Goal: Task Accomplishment & Management: Use online tool/utility

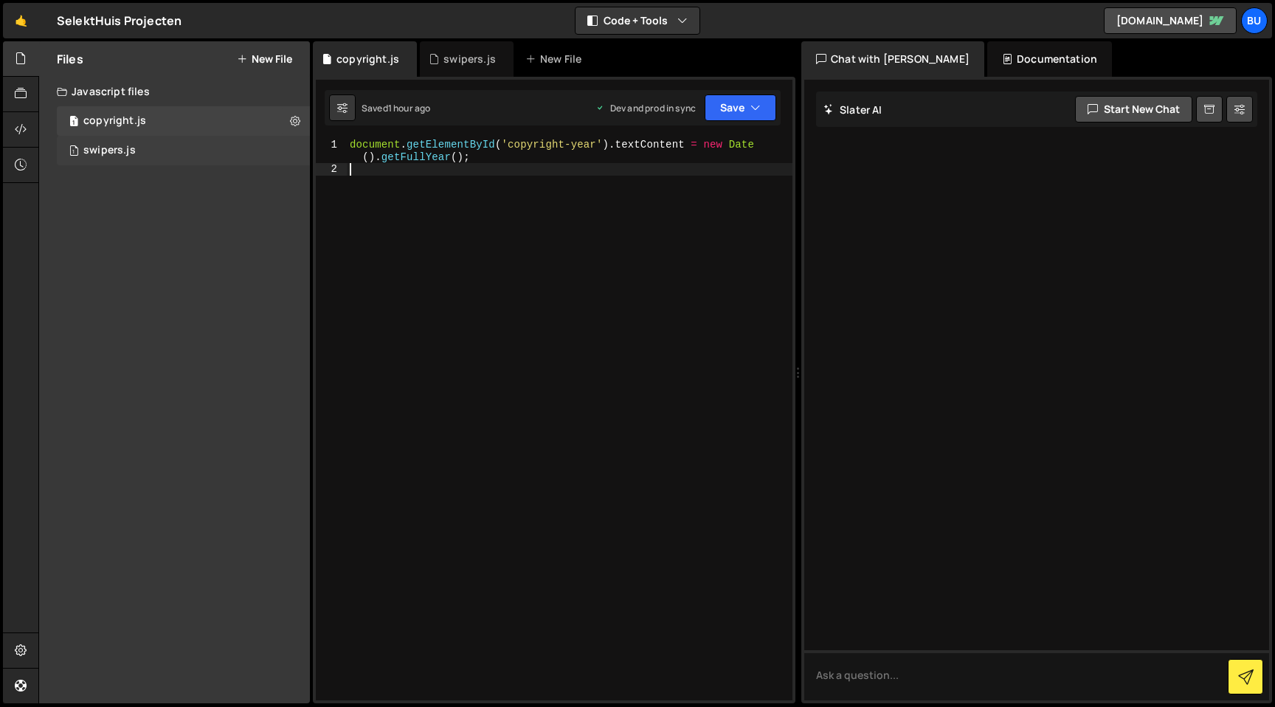
click at [183, 150] on div "1 swipers.js 0" at bounding box center [183, 151] width 253 height 30
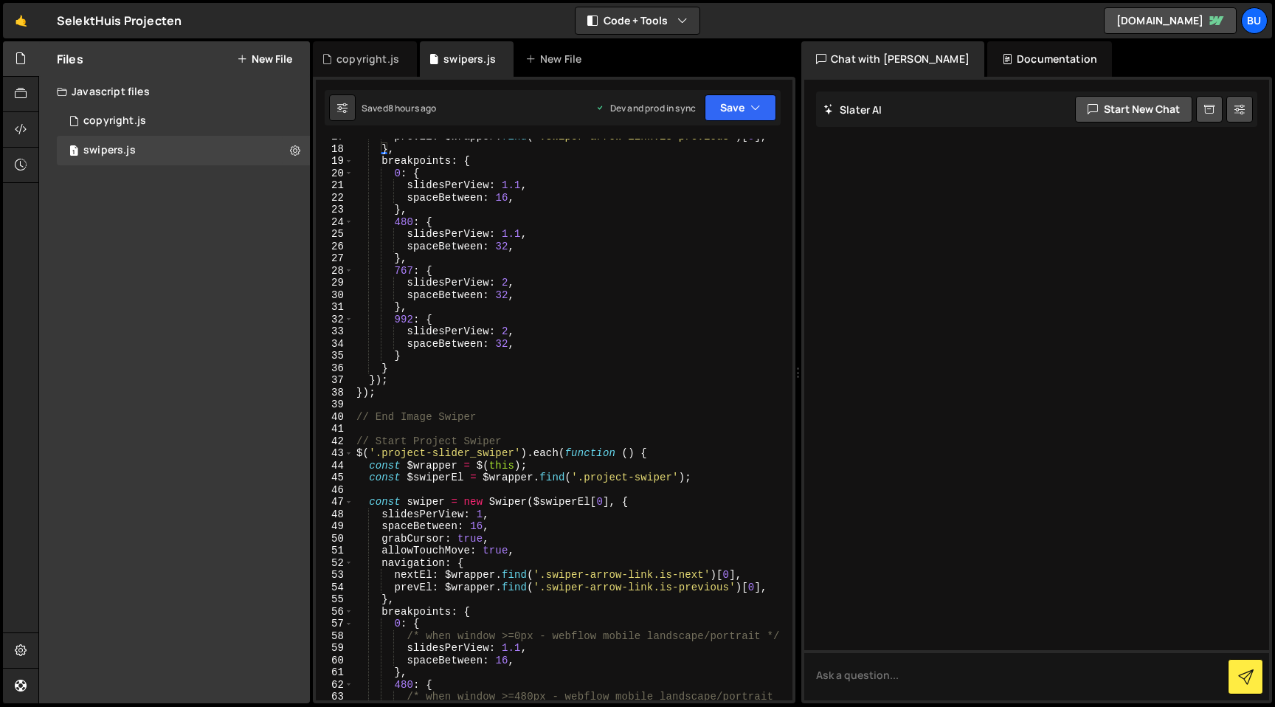
scroll to position [286, 0]
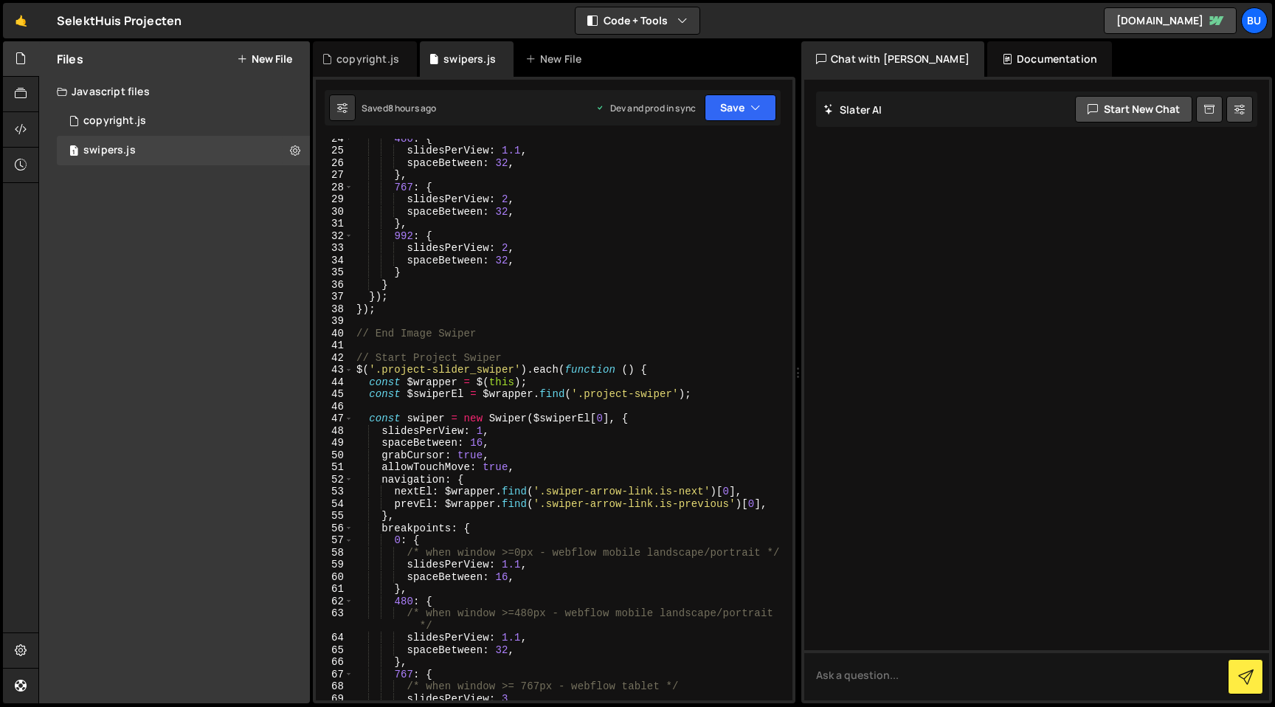
click at [474, 446] on div "480 : { slidesPerView : 1.1 , spaceBetween : 32 , } , 767 : { slidesPerView : 2…" at bounding box center [569, 425] width 433 height 586
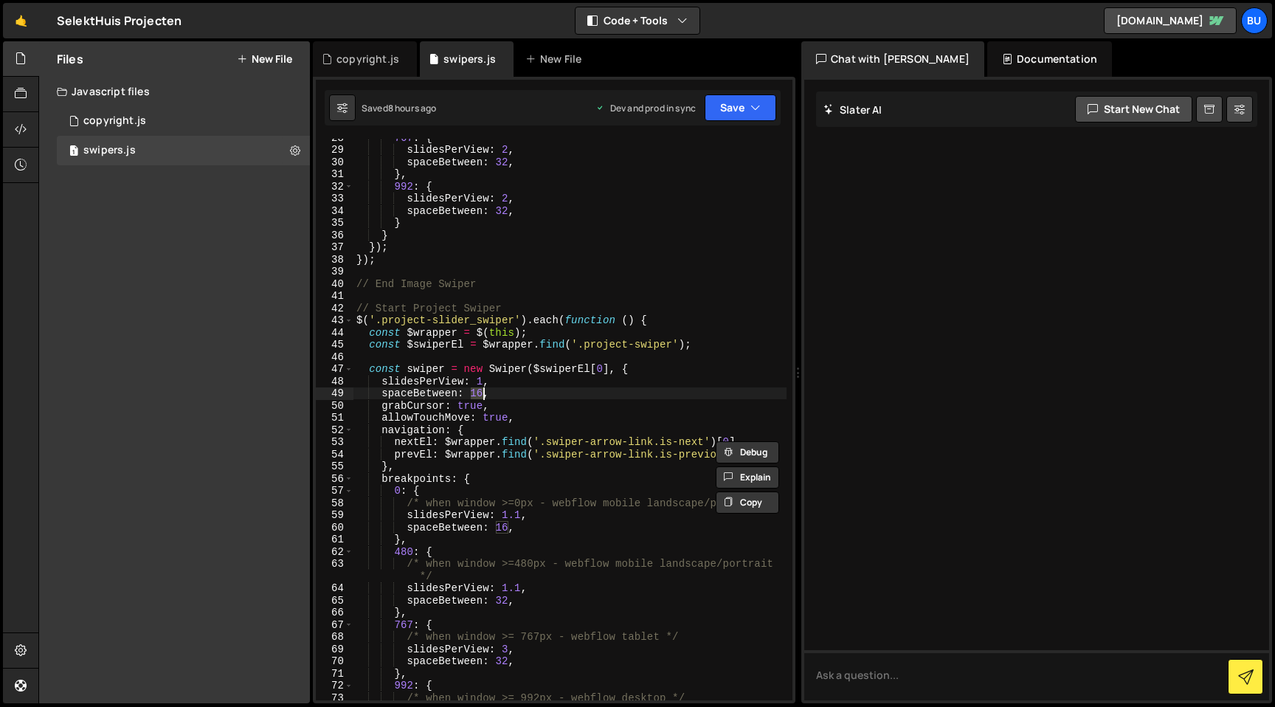
scroll to position [336, 0]
click at [506, 477] on div "767 : { slidesPerView : 2 , spaceBetween : 32 , } , 992 : { slidesPerView : 2 ,…" at bounding box center [569, 424] width 433 height 586
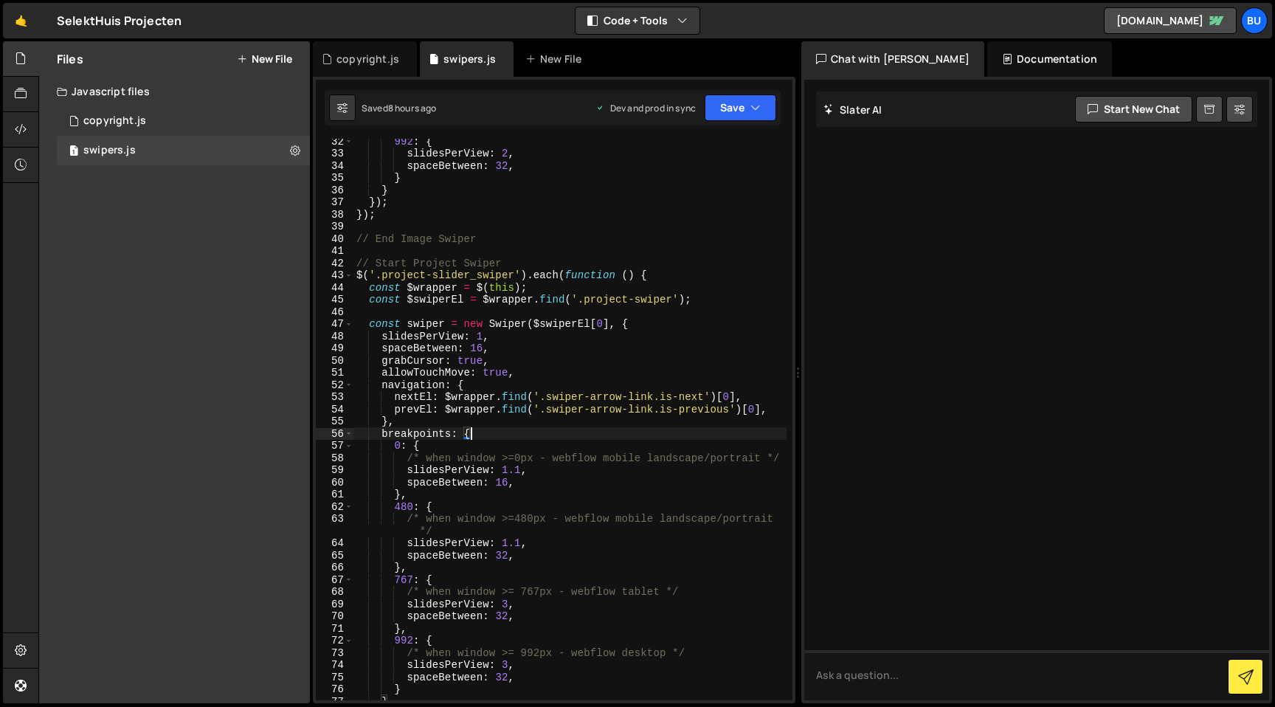
scroll to position [429, 0]
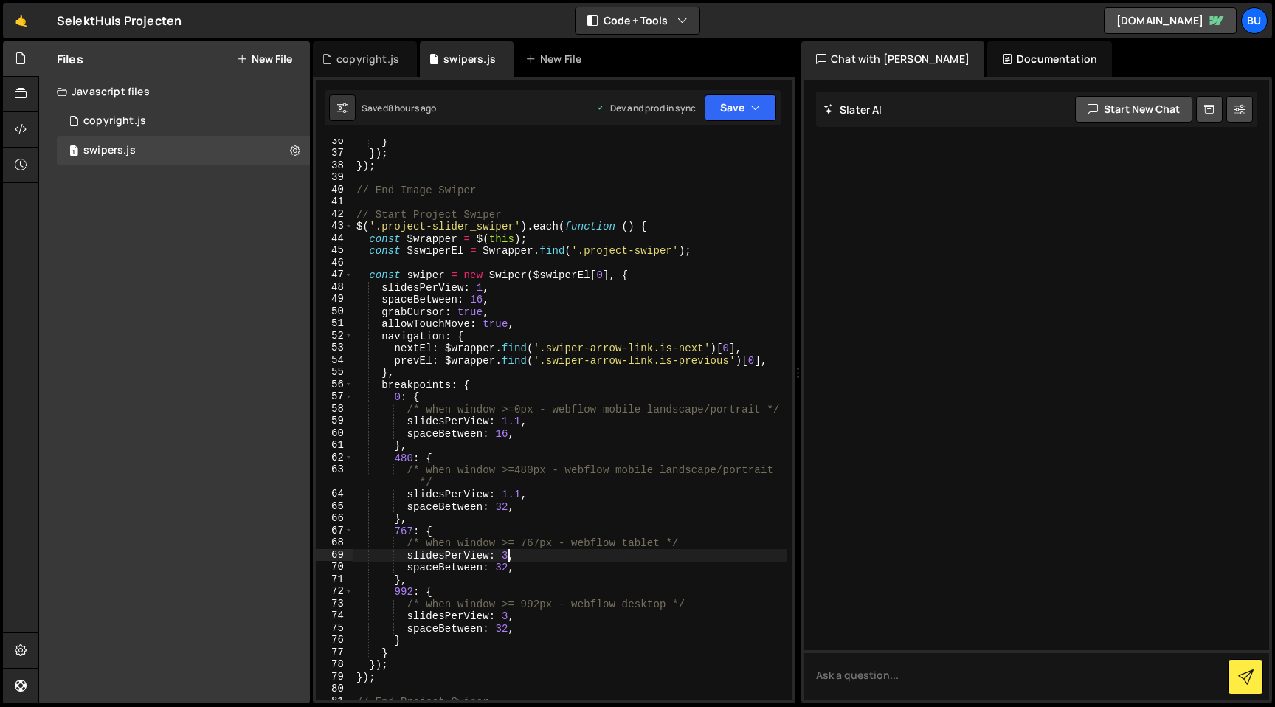
click at [505, 556] on div "} }) ; }) ; // End Image Swiper // Start Project Swiper $ ( '.project-slider_sw…" at bounding box center [569, 428] width 433 height 586
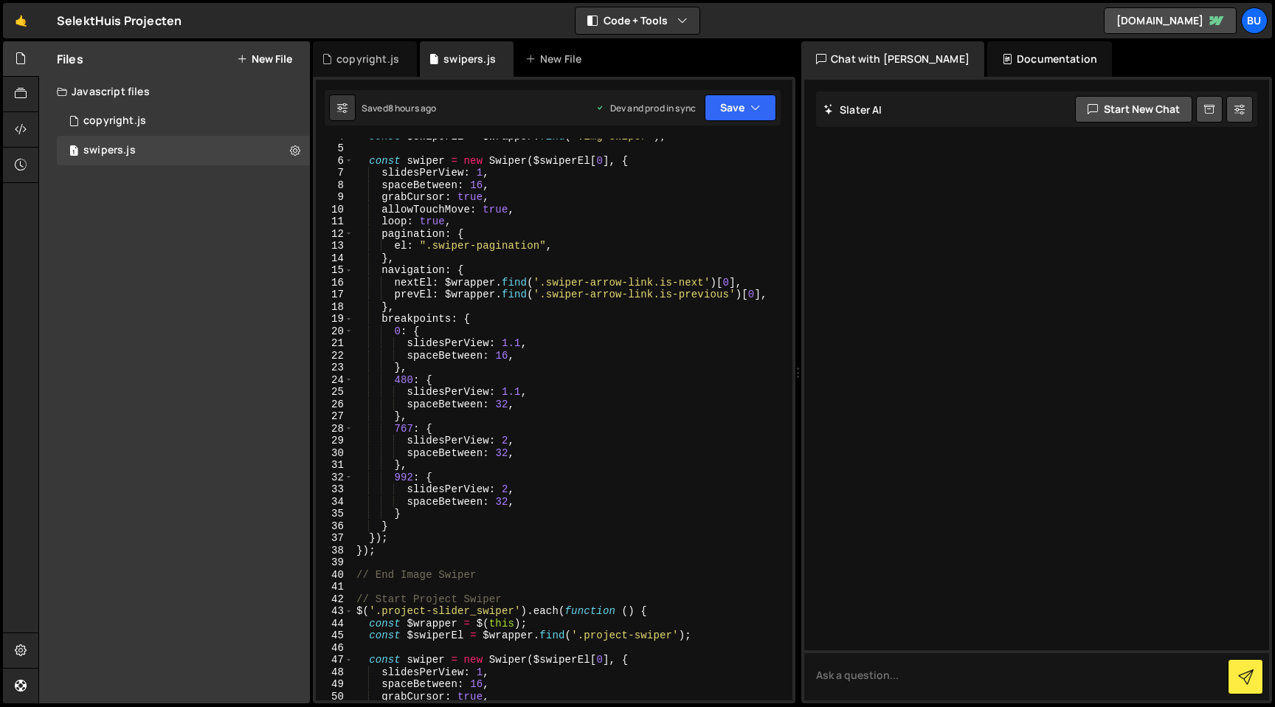
scroll to position [45, 0]
click at [507, 446] on div "const $swiperEl = $wrapper . find ( '.img-swiper' ) ; const swiper = new Swiper…" at bounding box center [569, 423] width 433 height 586
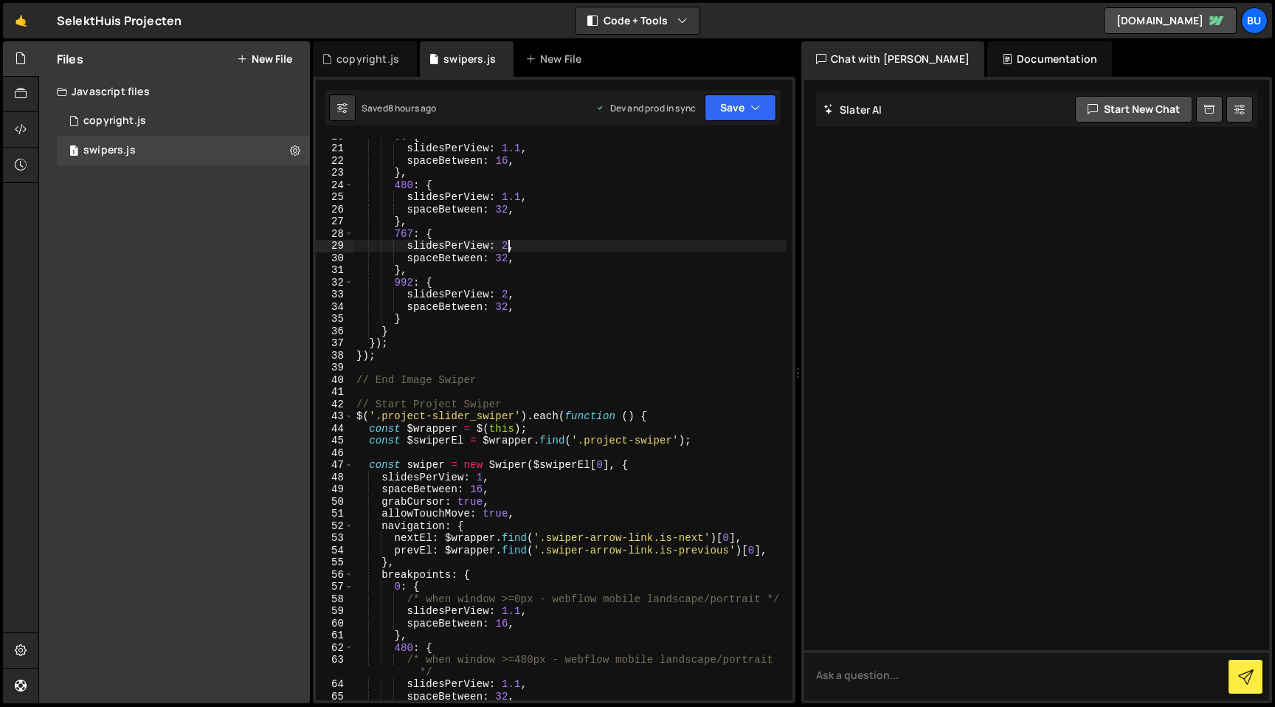
scroll to position [245, 0]
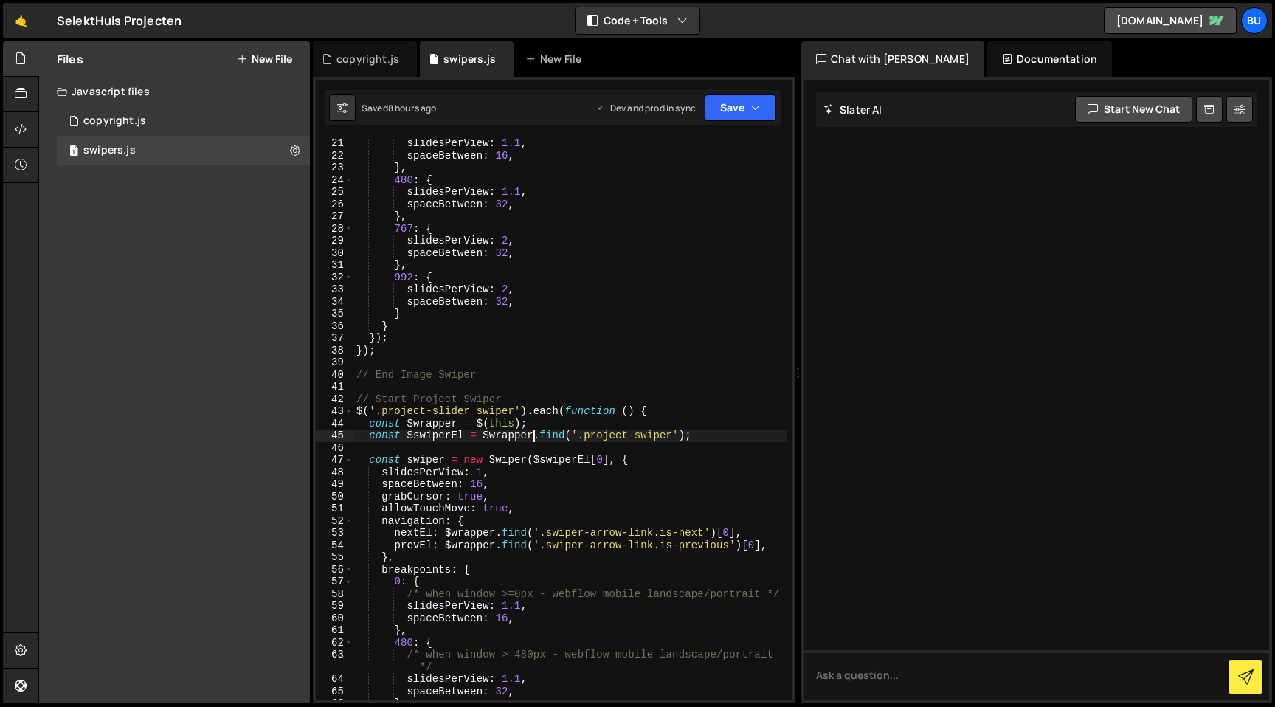
click at [533, 439] on div "slidesPerView : 1.1 , spaceBetween : 16 , } , 480 : { slidesPerView : 1.1 , spa…" at bounding box center [569, 430] width 433 height 586
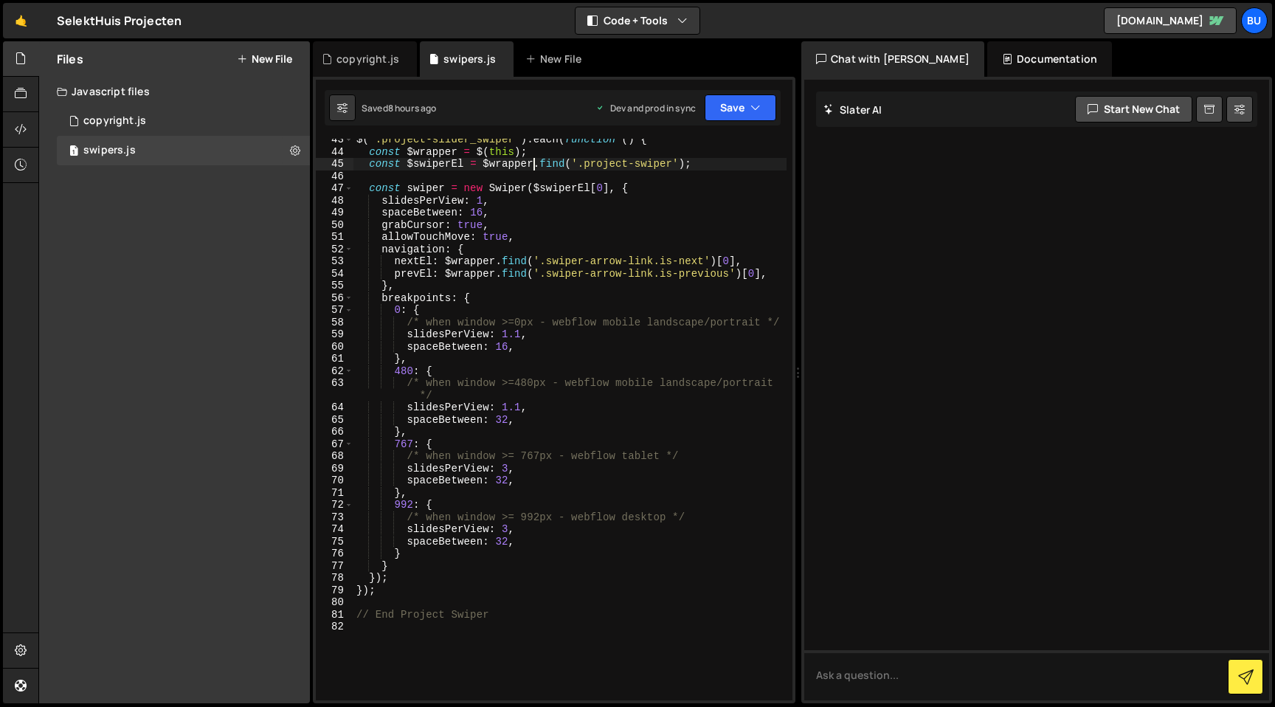
scroll to position [525, 0]
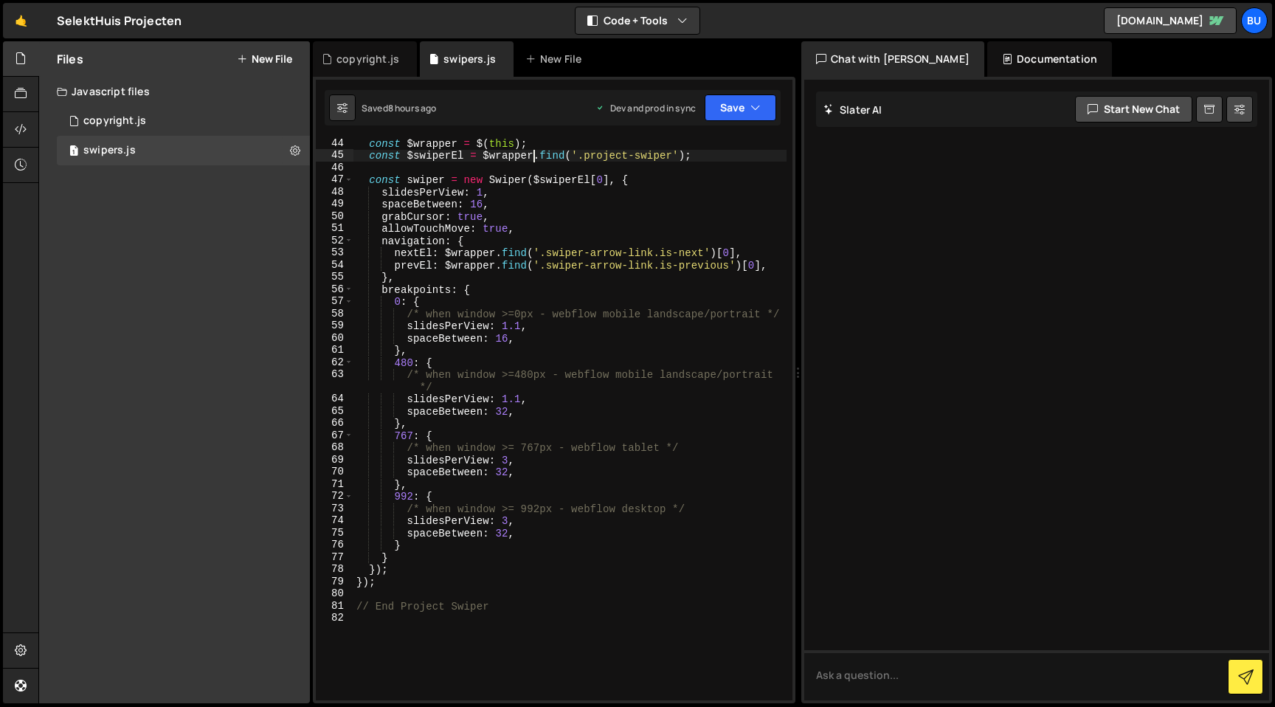
click at [508, 461] on div "const $wrapper = $ ( this ) ; const $swiperEl = $wrapper . find ( '.project-swi…" at bounding box center [569, 430] width 433 height 586
click at [764, 109] on button "Save" at bounding box center [741, 107] width 72 height 27
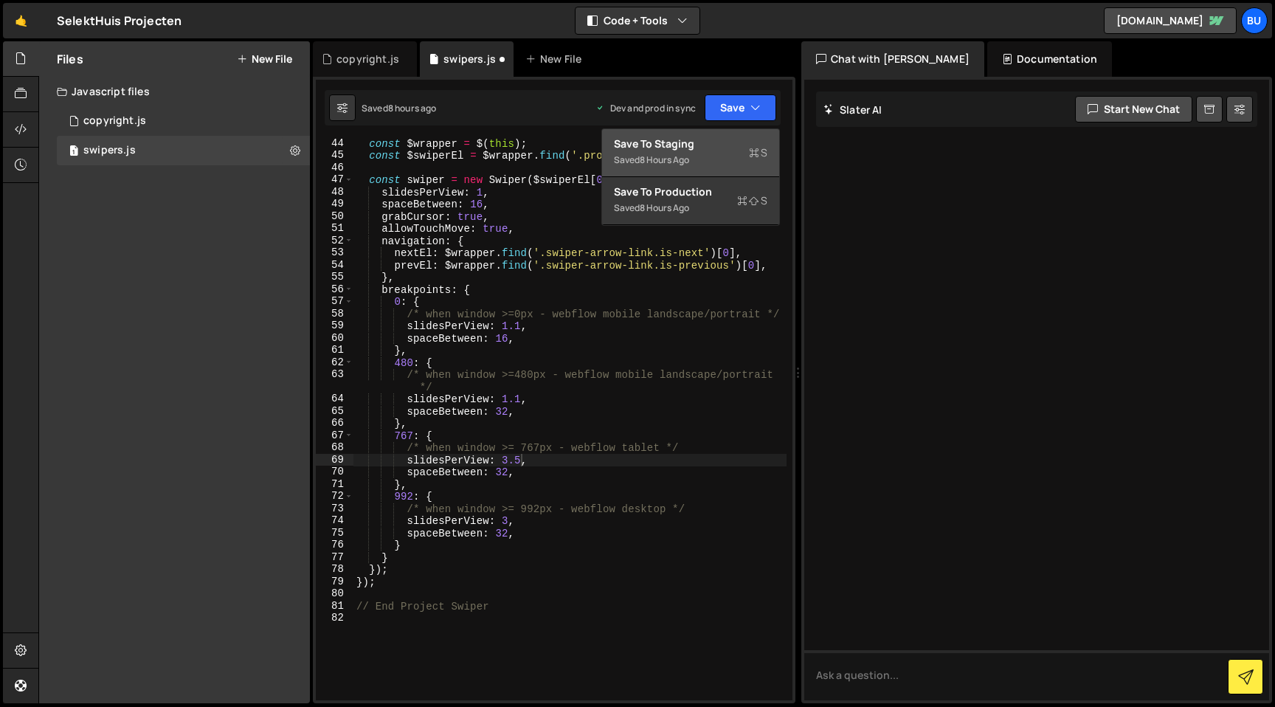
click at [715, 143] on div "Save to Staging S" at bounding box center [690, 143] width 153 height 15
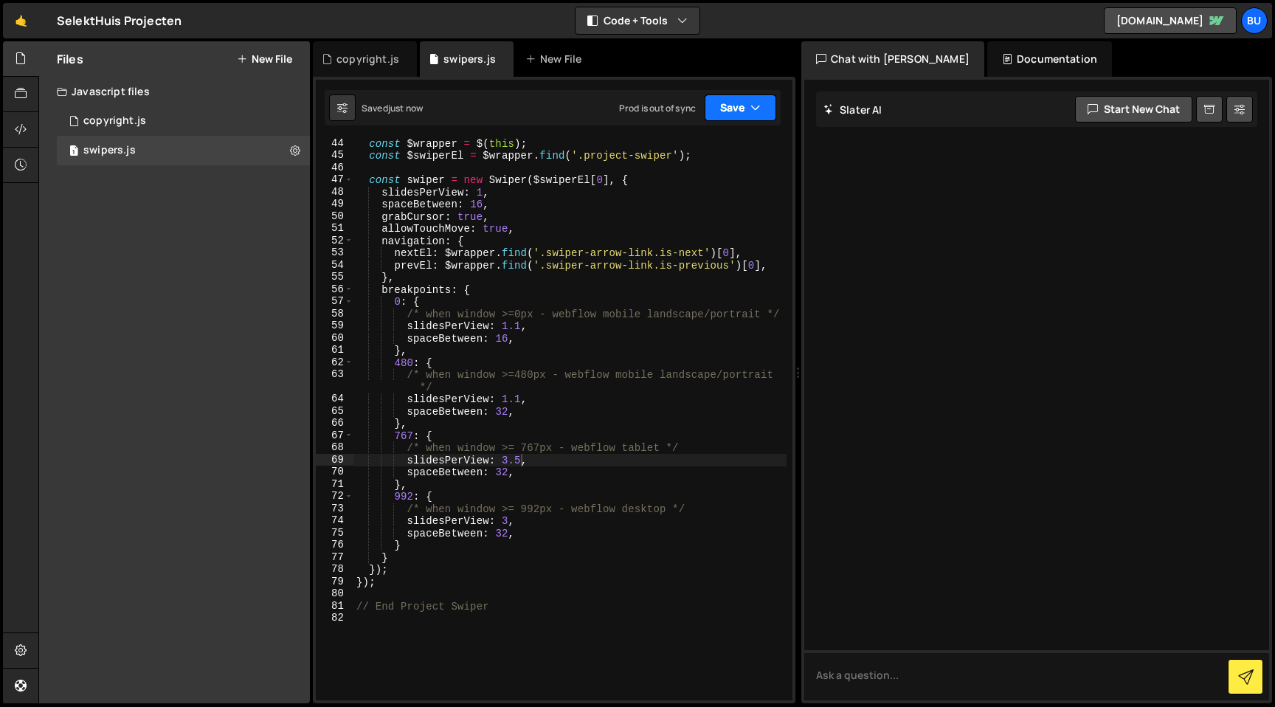
click at [745, 99] on button "Save" at bounding box center [741, 107] width 72 height 27
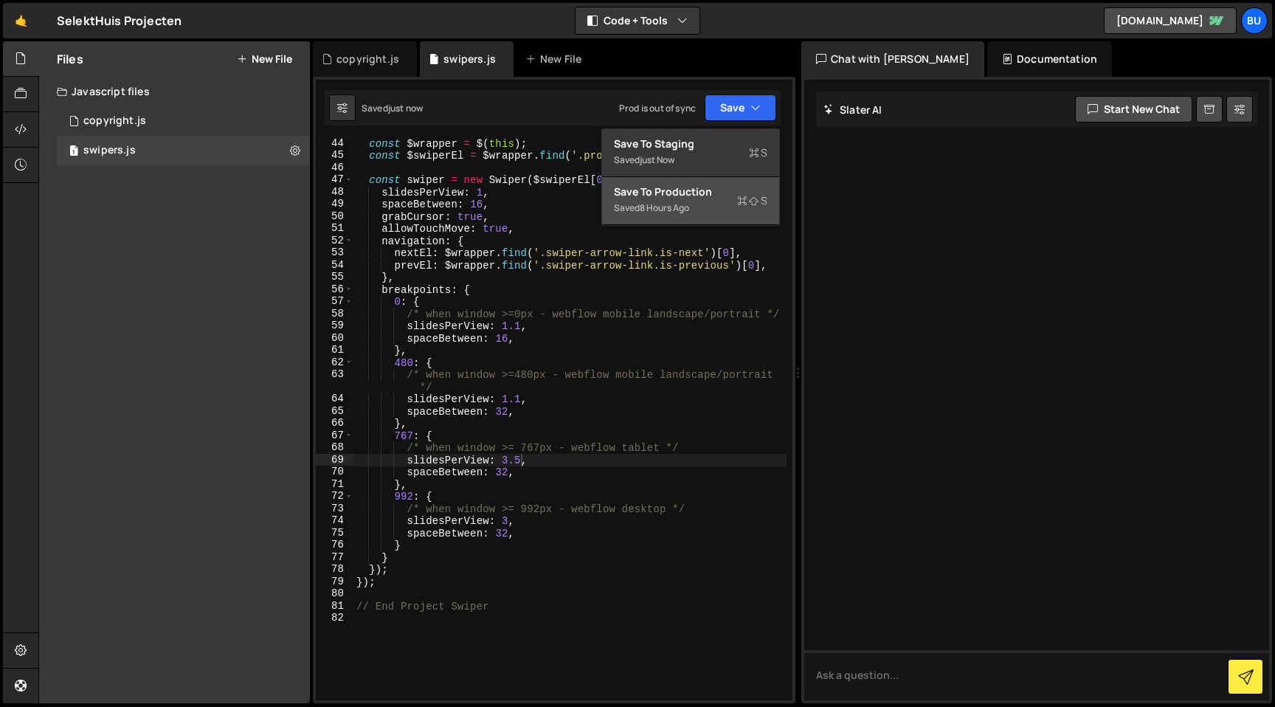
click at [677, 196] on div "Save to Production S" at bounding box center [690, 191] width 153 height 15
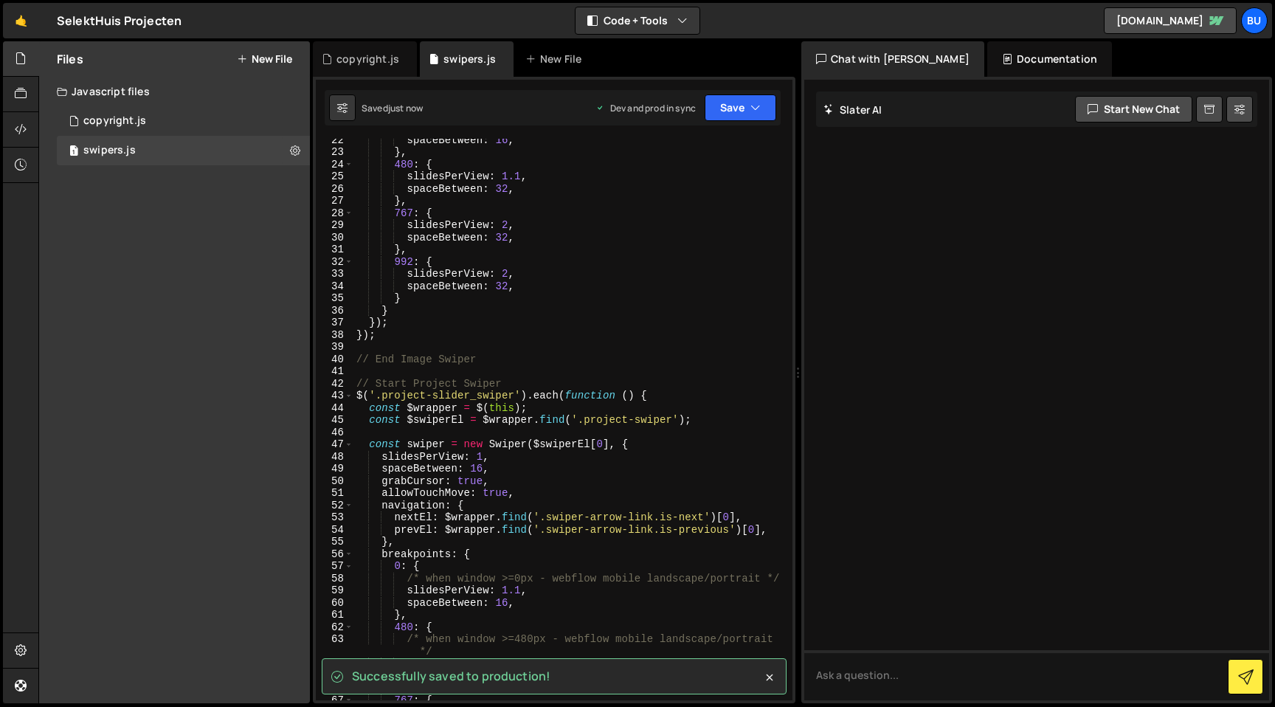
scroll to position [189, 0]
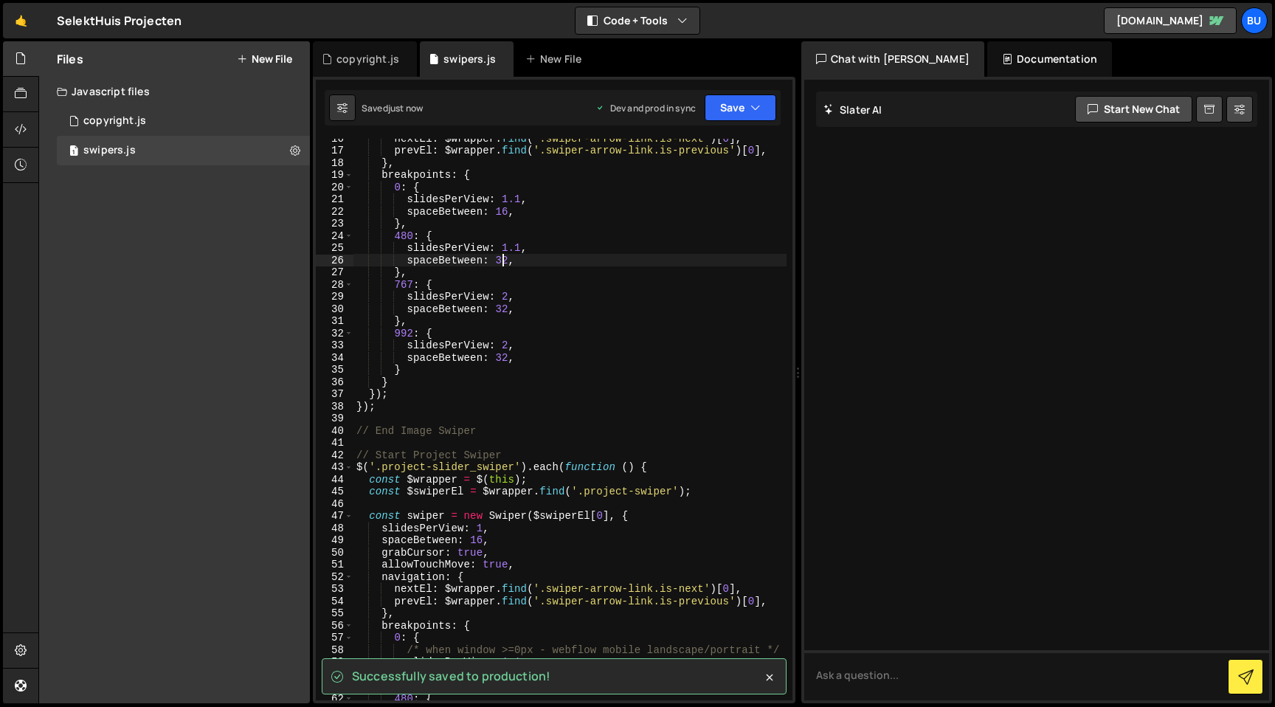
click at [502, 263] on div "nextEl : $wrapper . find ( '.swiper-arrow-link.is-next' ) [ 0 ] , prevEl : $wra…" at bounding box center [569, 431] width 433 height 598
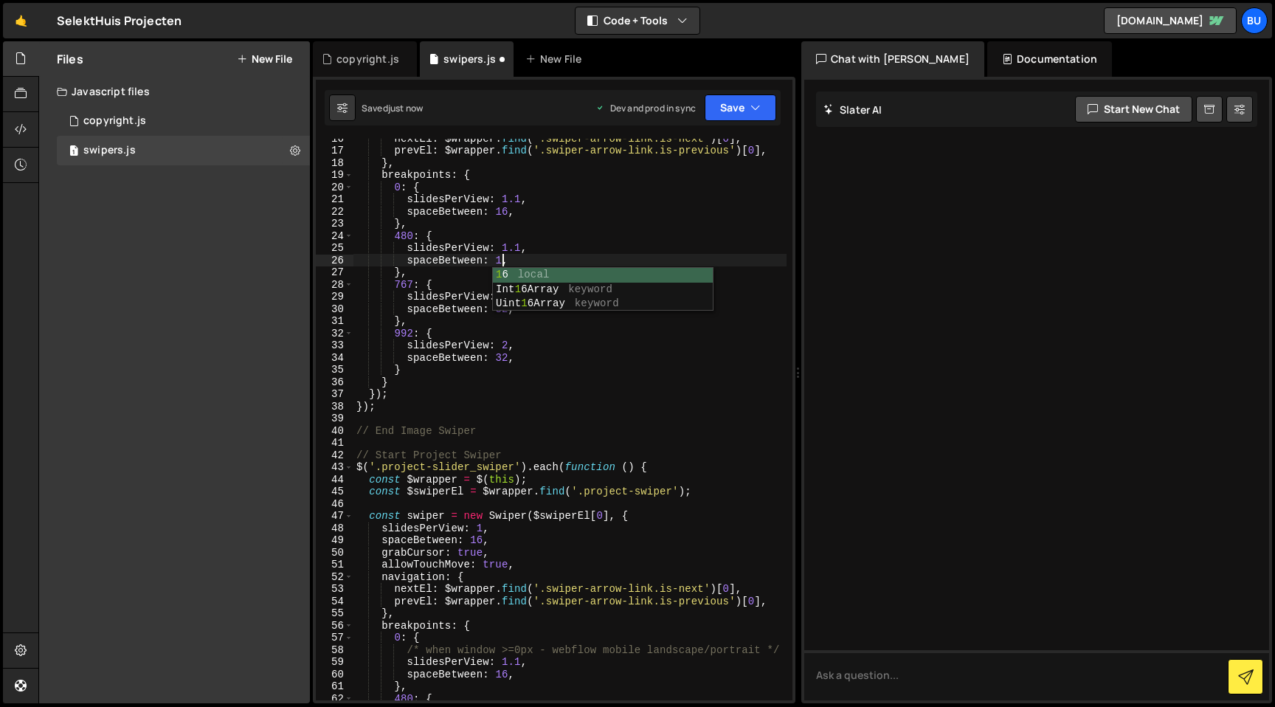
scroll to position [0, 8]
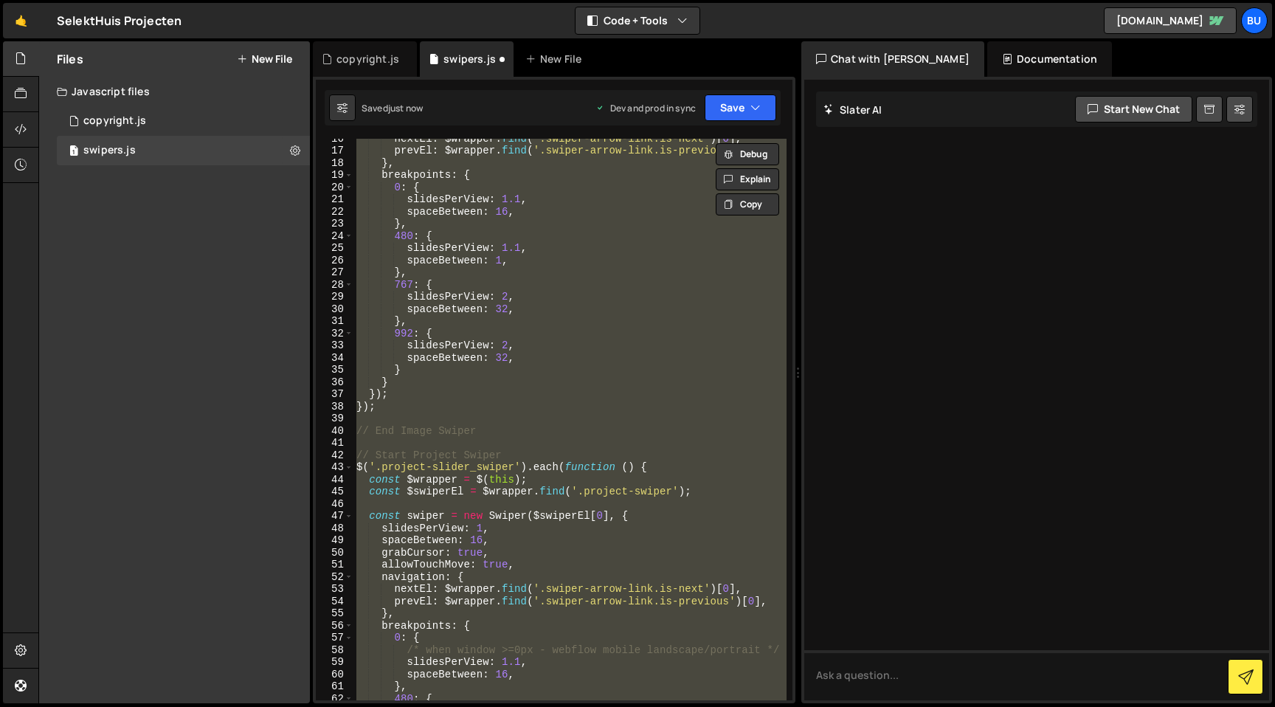
click at [562, 260] on div "nextEl : $wrapper . find ( '.swiper-arrow-link.is-next' ) [ 0 ] , prevEl : $wra…" at bounding box center [569, 419] width 433 height 561
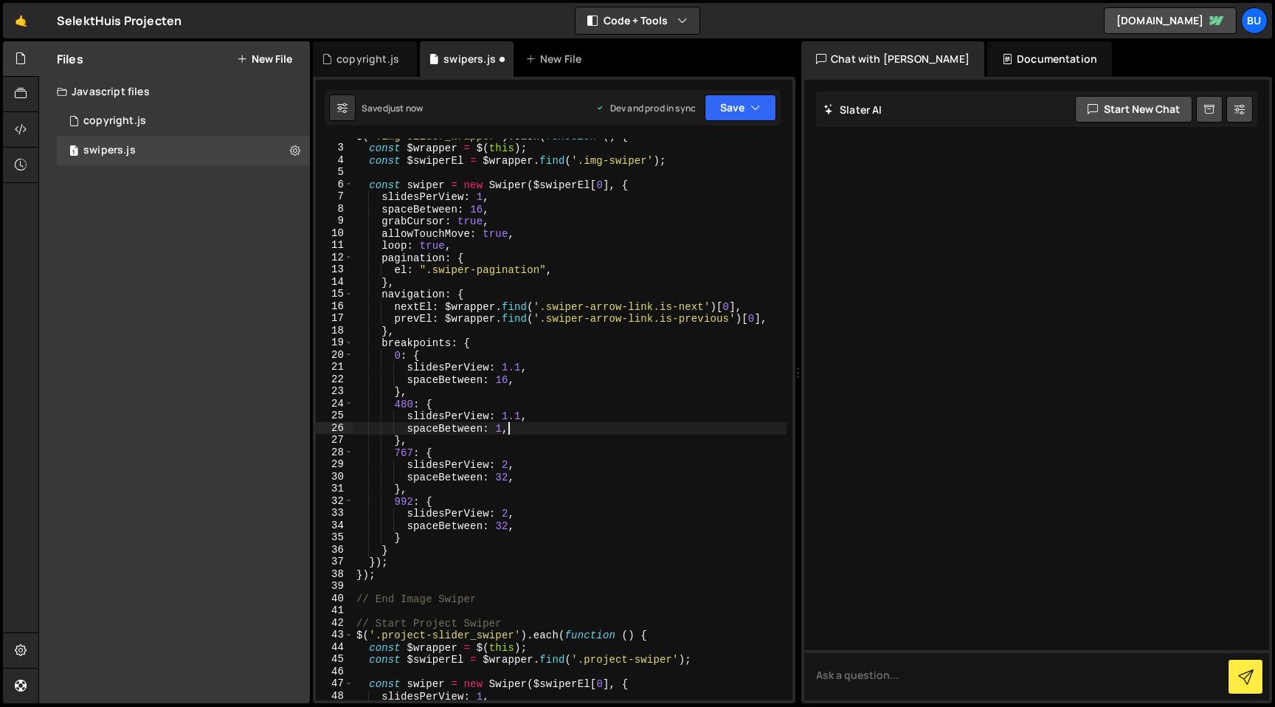
scroll to position [0, 0]
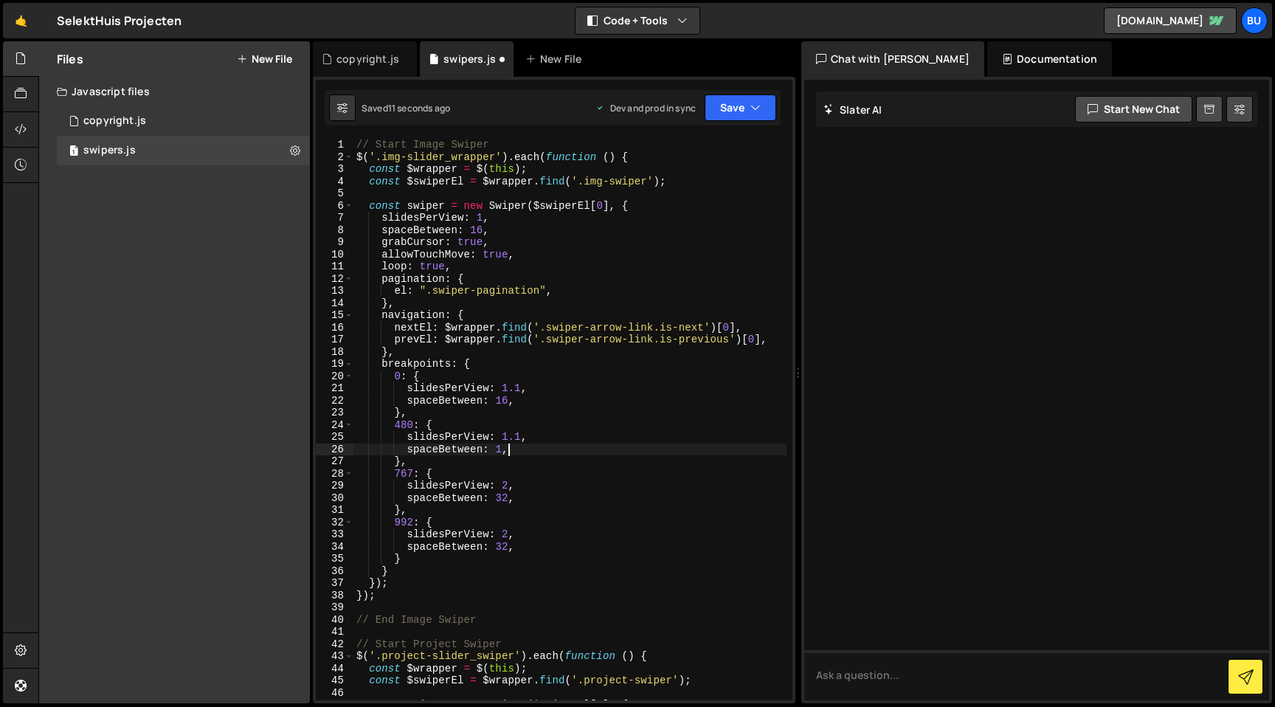
click at [502, 449] on div "// Start Image Swiper $ ( '.img-slider_wrapper' ) . each ( function ( ) { const…" at bounding box center [569, 432] width 433 height 586
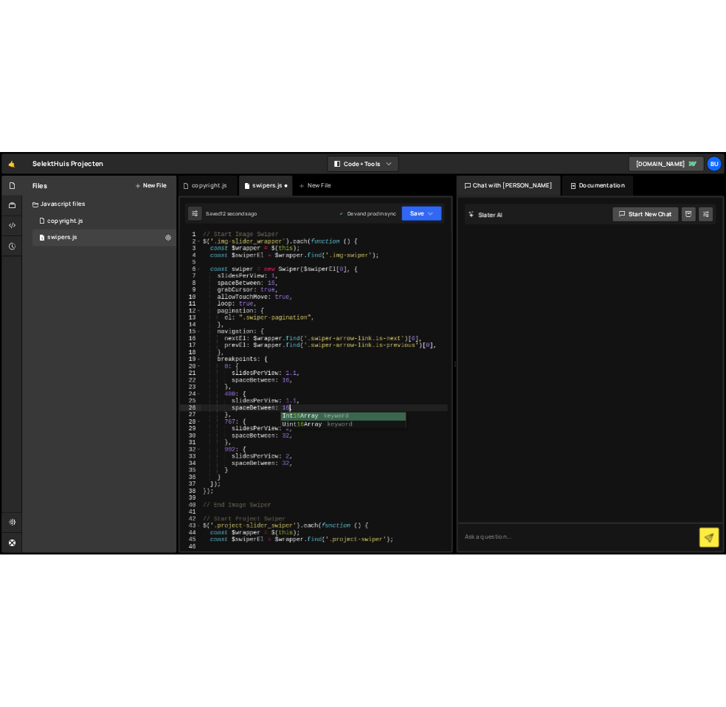
scroll to position [0, 10]
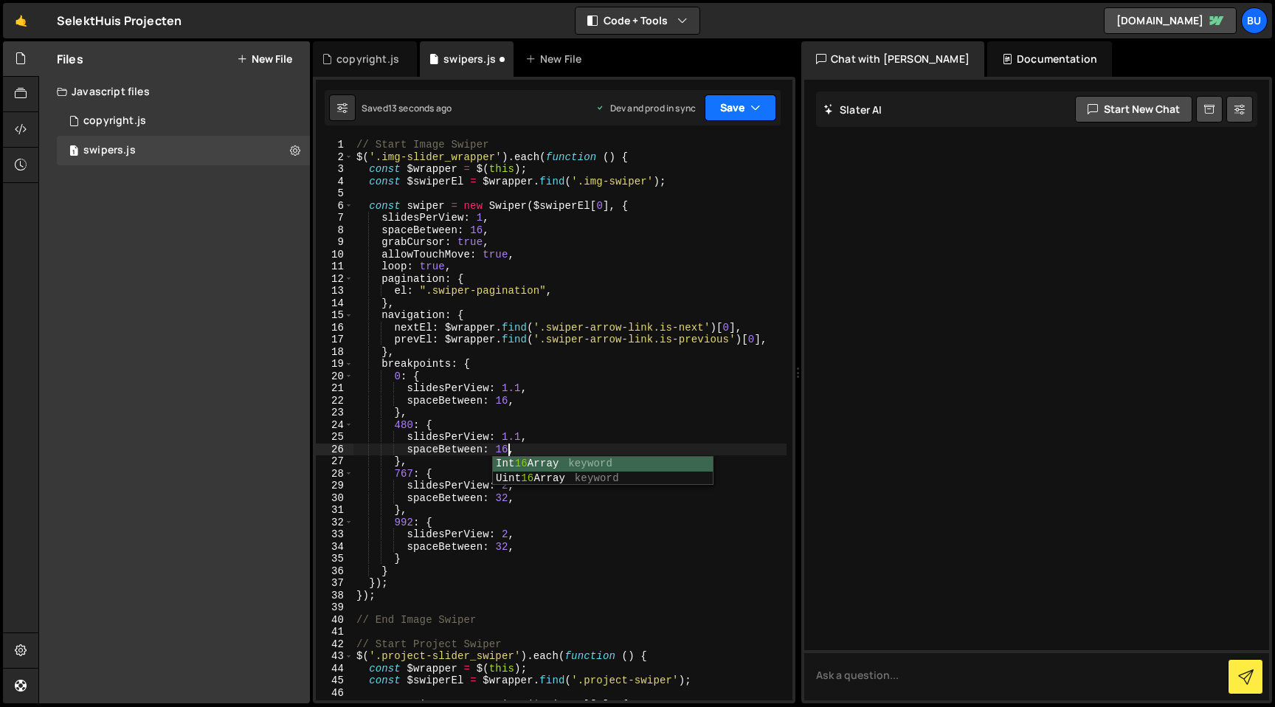
click at [743, 113] on button "Save" at bounding box center [741, 107] width 72 height 27
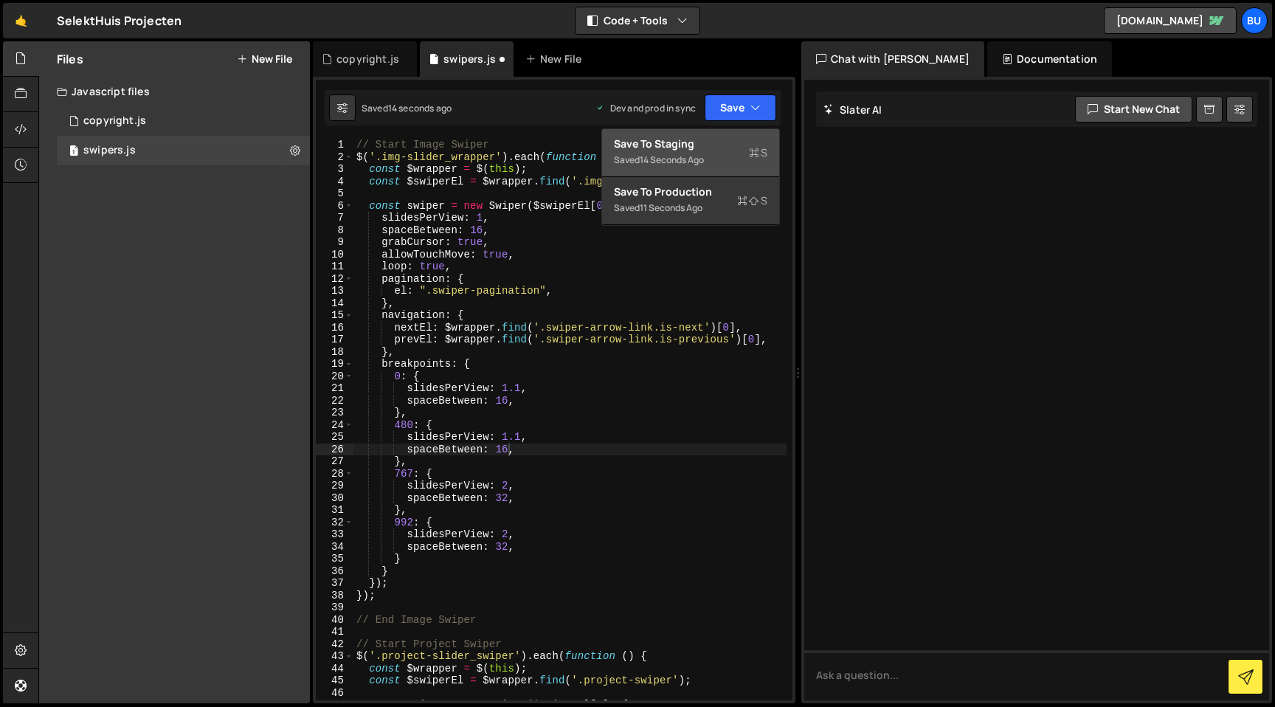
click at [736, 141] on div "Save to Staging S" at bounding box center [690, 143] width 153 height 15
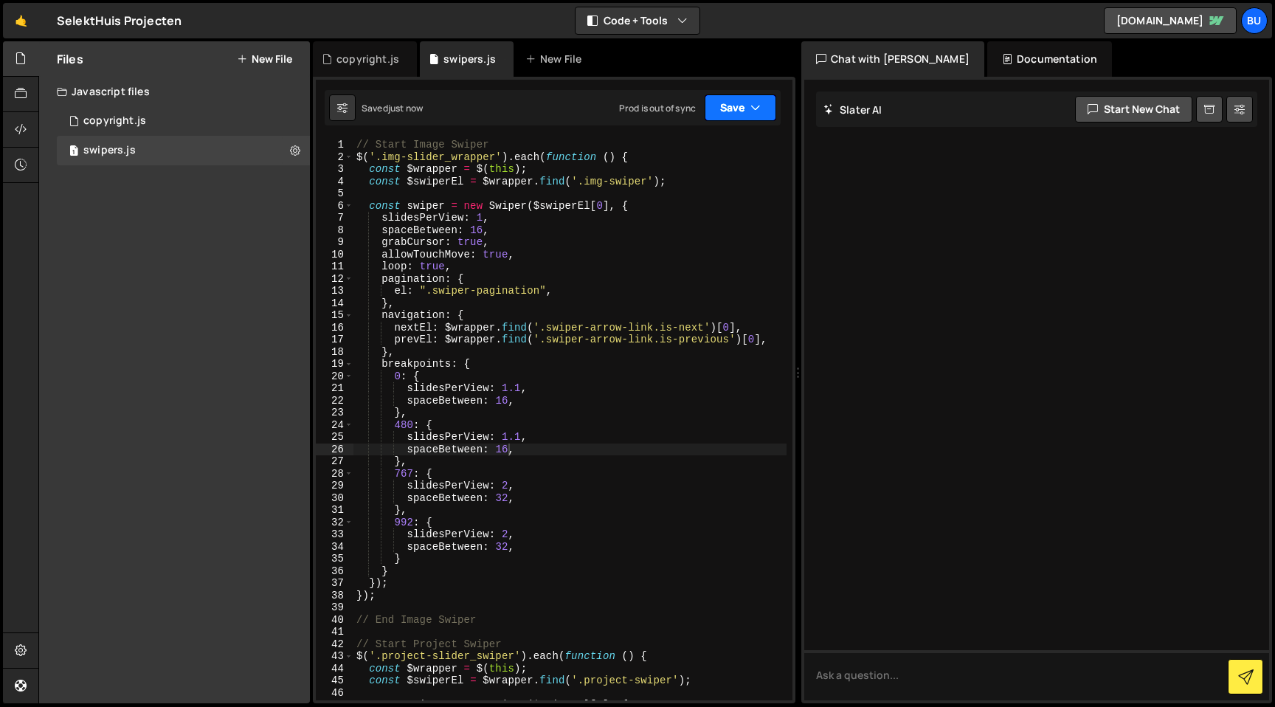
click at [711, 99] on button "Save" at bounding box center [741, 107] width 72 height 27
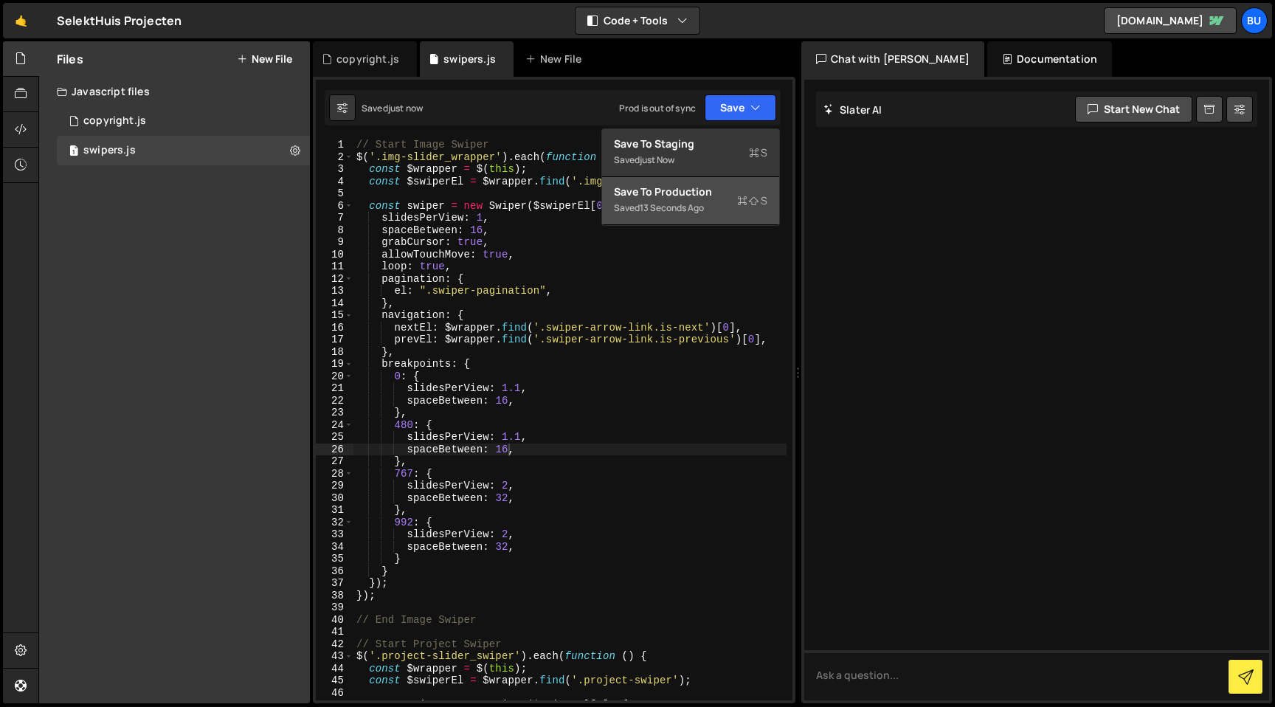
click at [696, 201] on div "Saved 13 seconds ago" at bounding box center [690, 208] width 153 height 18
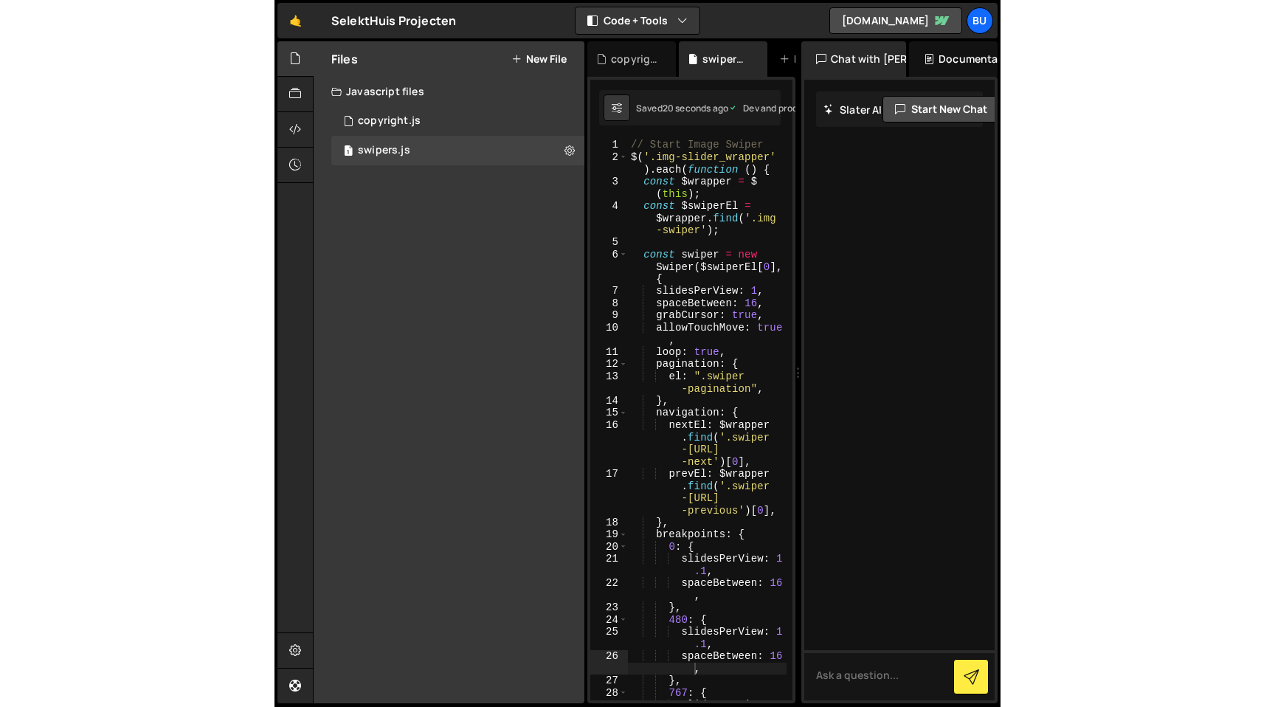
scroll to position [0, 7]
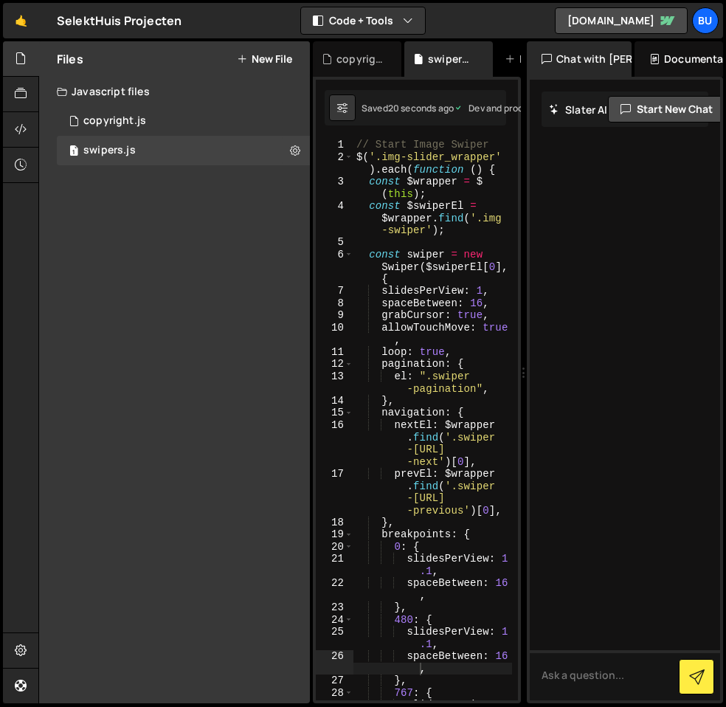
click at [436, 365] on div "// Start Image Swiper $ ( '.img-slider_wrapper' ) . each ( function ( ) { const…" at bounding box center [432, 438] width 159 height 598
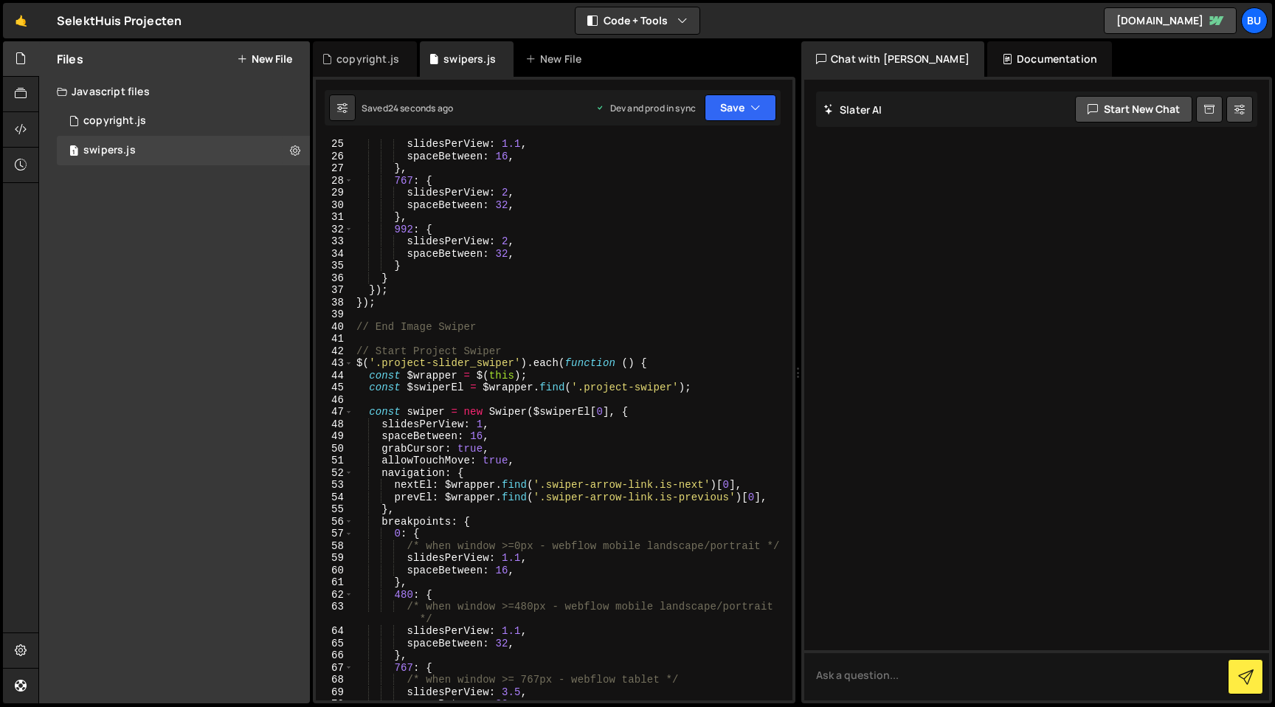
scroll to position [427, 0]
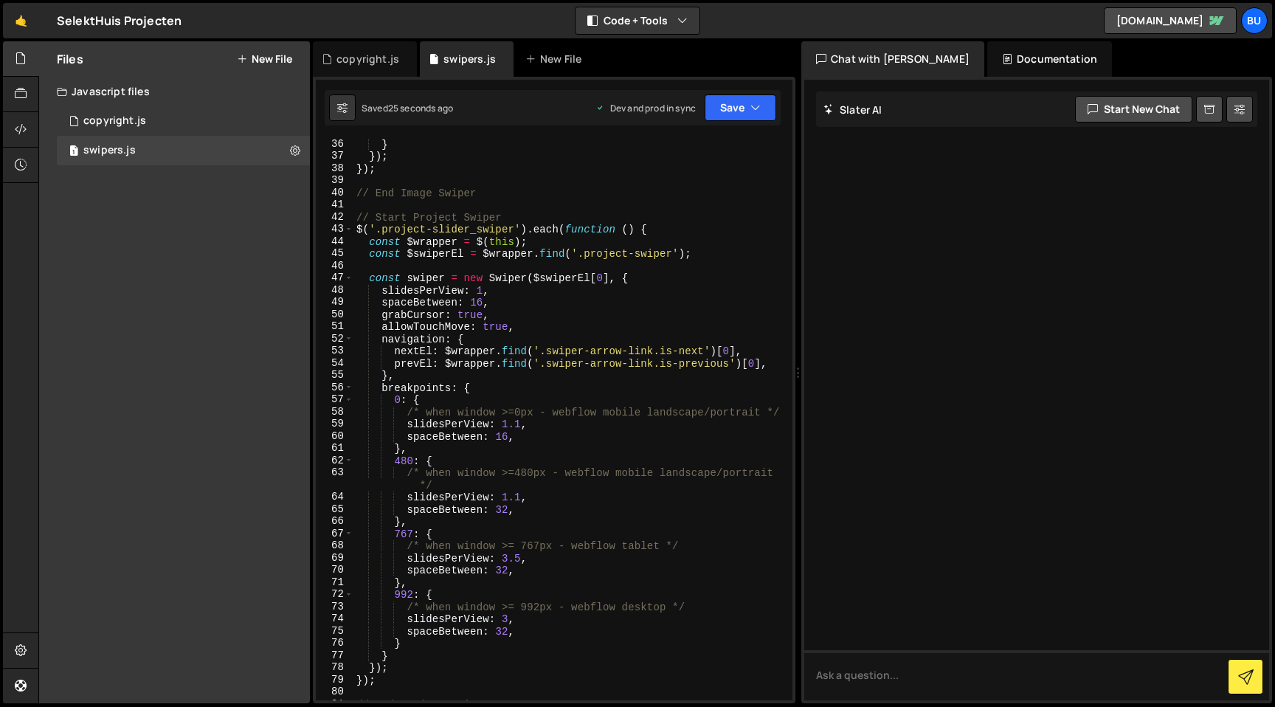
click at [524, 562] on div "} }) ; }) ; // End Image Swiper // Start Project Swiper $ ( '.project-slider_sw…" at bounding box center [569, 431] width 433 height 586
click at [551, 341] on div "} }) ; }) ; // End Image Swiper // Start Project Swiper $ ( '.project-slider_sw…" at bounding box center [569, 431] width 433 height 586
click at [520, 563] on div "} }) ; }) ; // End Image Swiper // Start Project Swiper $ ( '.project-slider_sw…" at bounding box center [569, 431] width 433 height 586
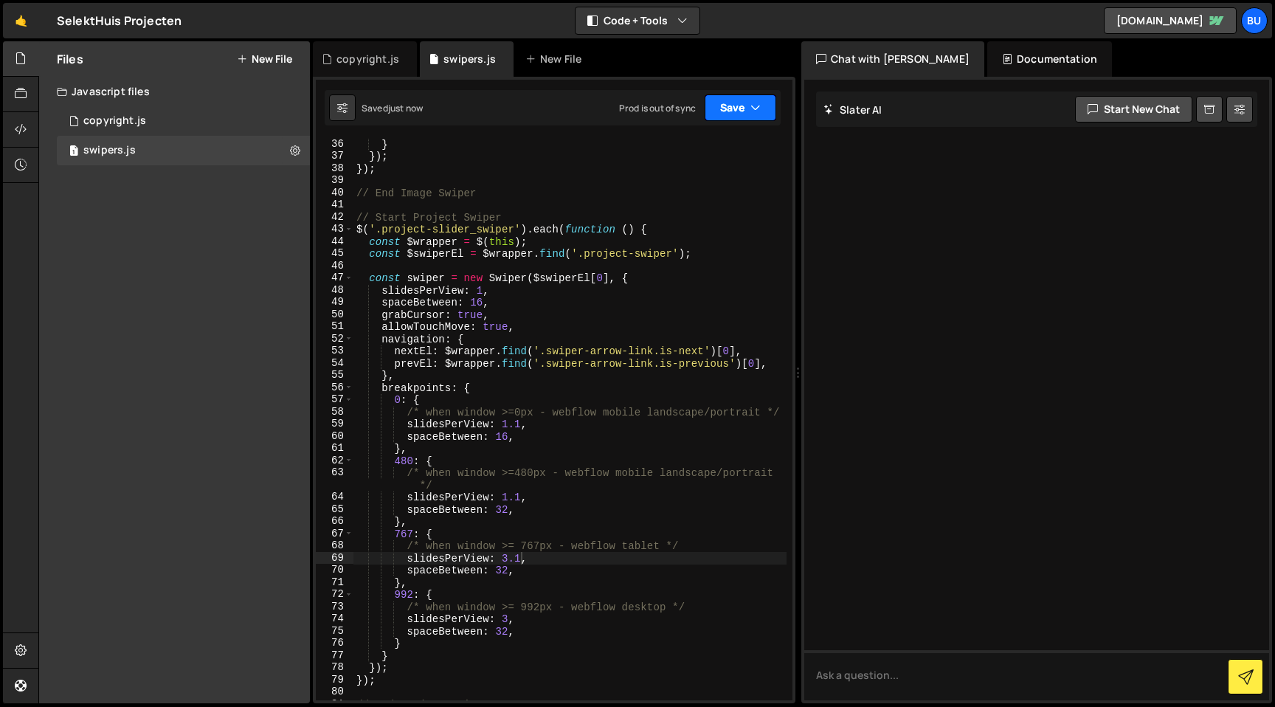
click at [716, 115] on button "Save" at bounding box center [741, 107] width 72 height 27
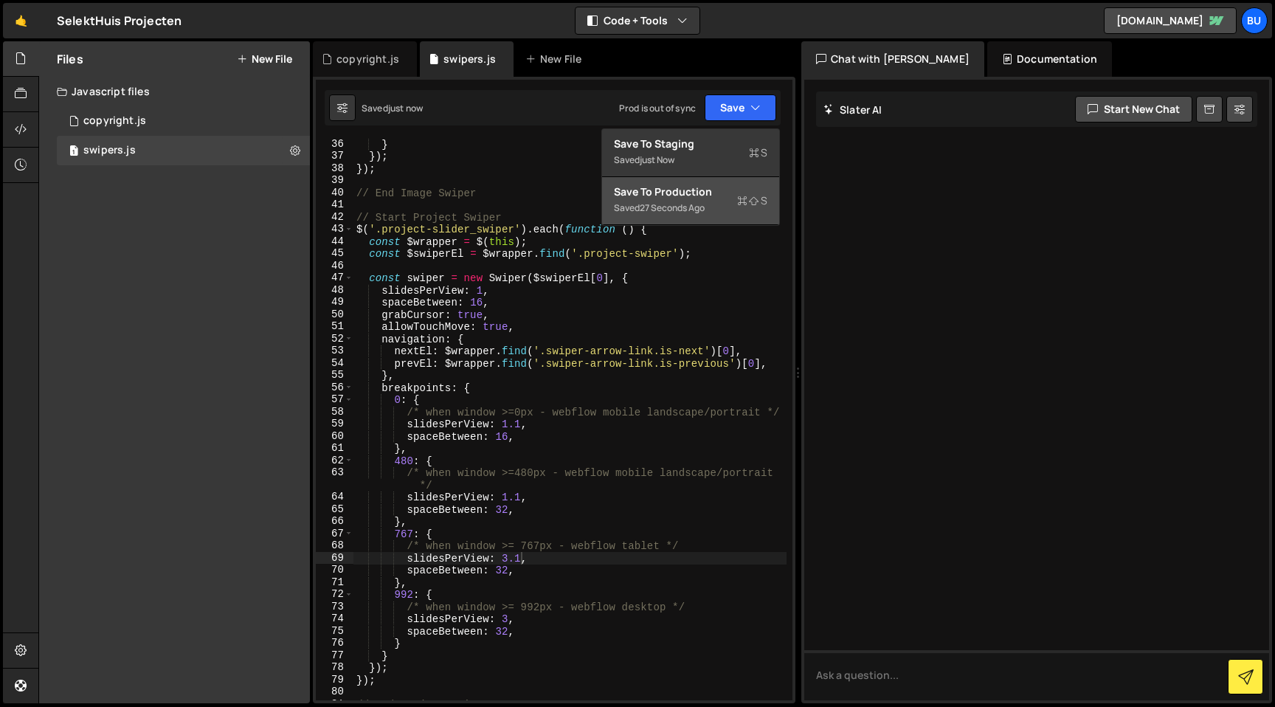
click at [699, 200] on div "Saved 27 seconds ago" at bounding box center [690, 208] width 153 height 18
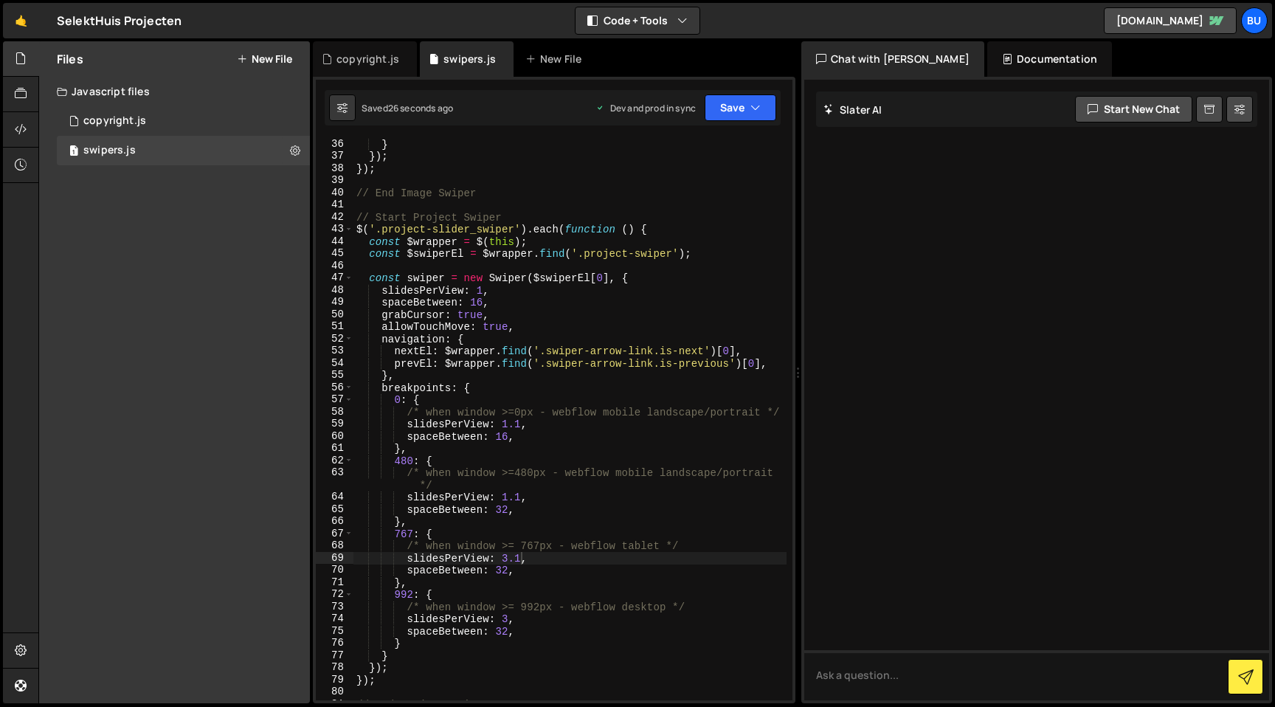
scroll to position [0, 10]
click at [508, 619] on div "} }) ; }) ; // End Image Swiper // Start Project Swiper $ ( '.project-slider_sw…" at bounding box center [569, 431] width 433 height 586
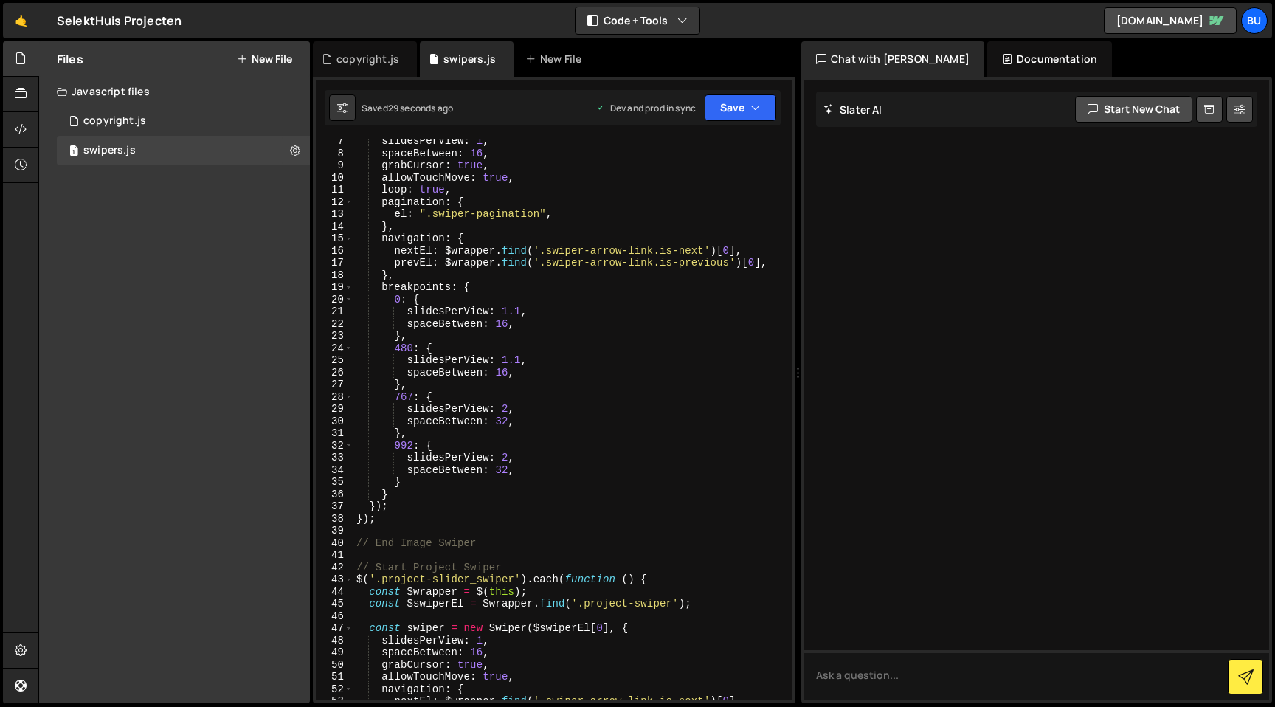
scroll to position [58, 0]
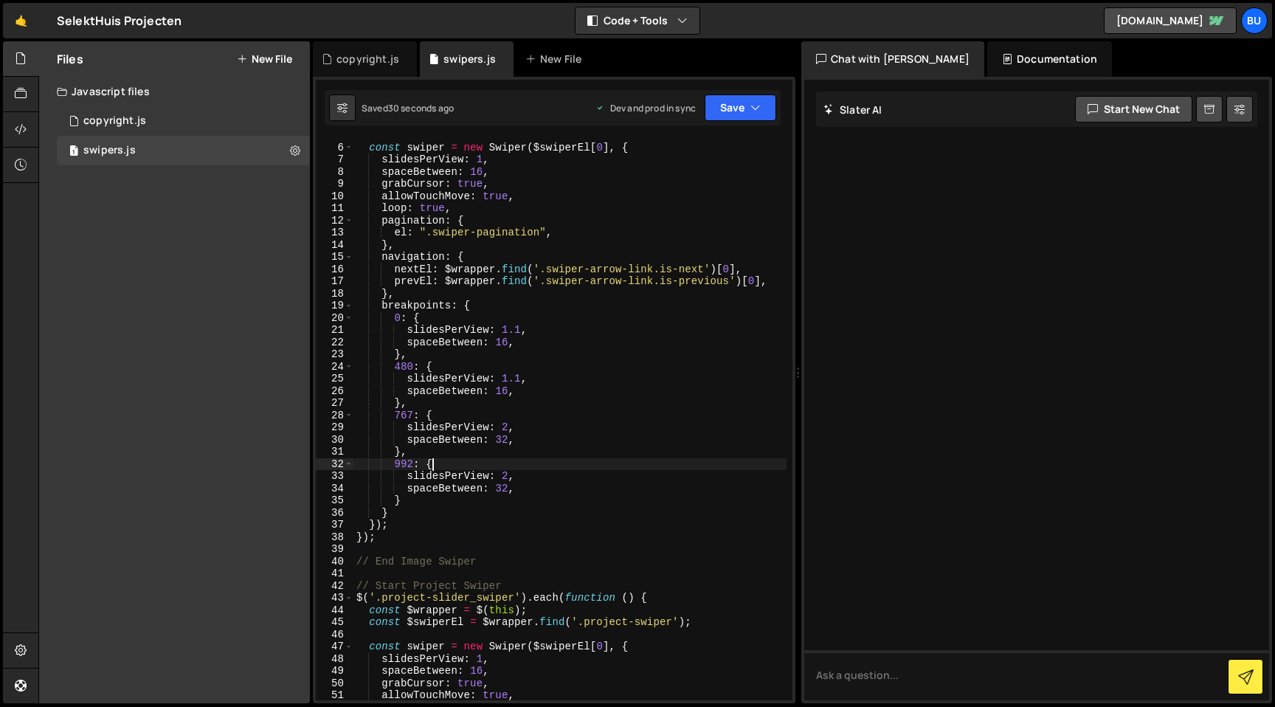
click at [509, 467] on div "const swiper = new Swiper ( $swiperEl [ 0 ] , { slidesPerView : 1 , spaceBetwee…" at bounding box center [569, 422] width 433 height 586
click at [509, 474] on div "const swiper = new Swiper ( $swiperEl [ 0 ] , { slidesPerView : 1 , spaceBetwee…" at bounding box center [569, 422] width 433 height 586
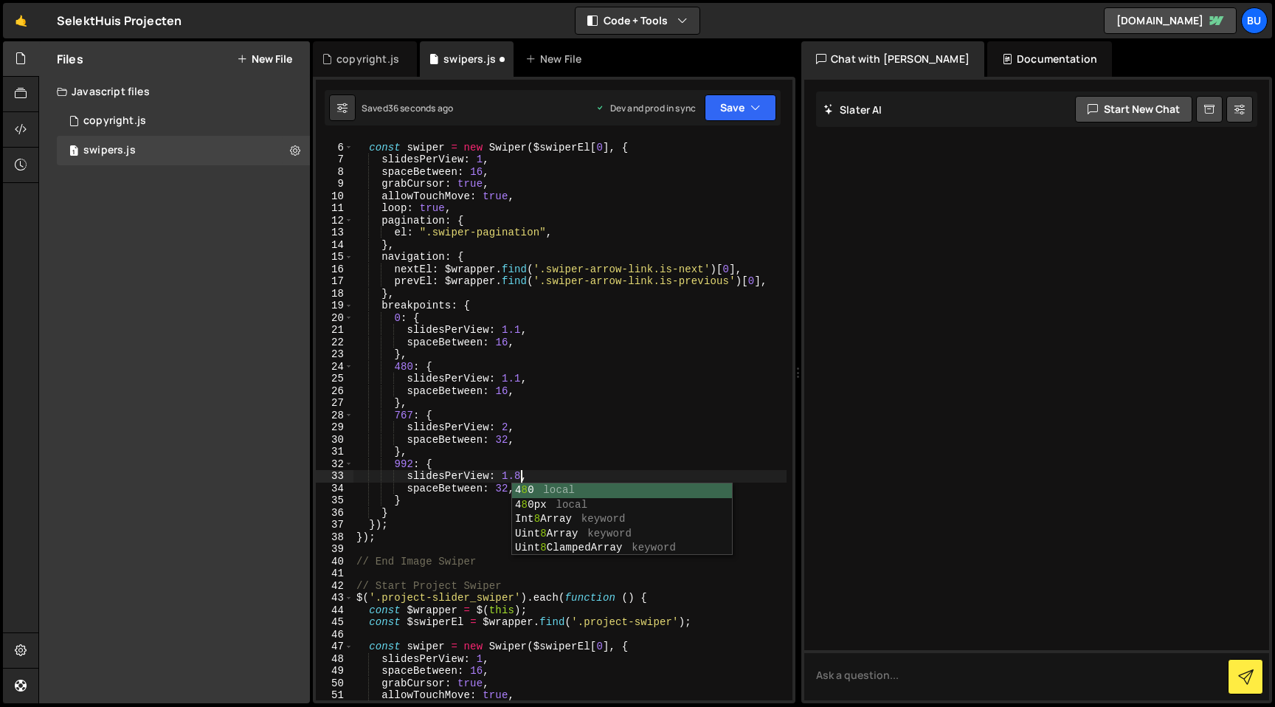
click at [513, 432] on div "const swiper = new Swiper ( $swiperEl [ 0 ] , { slidesPerView : 1 , spaceBetwee…" at bounding box center [569, 422] width 433 height 586
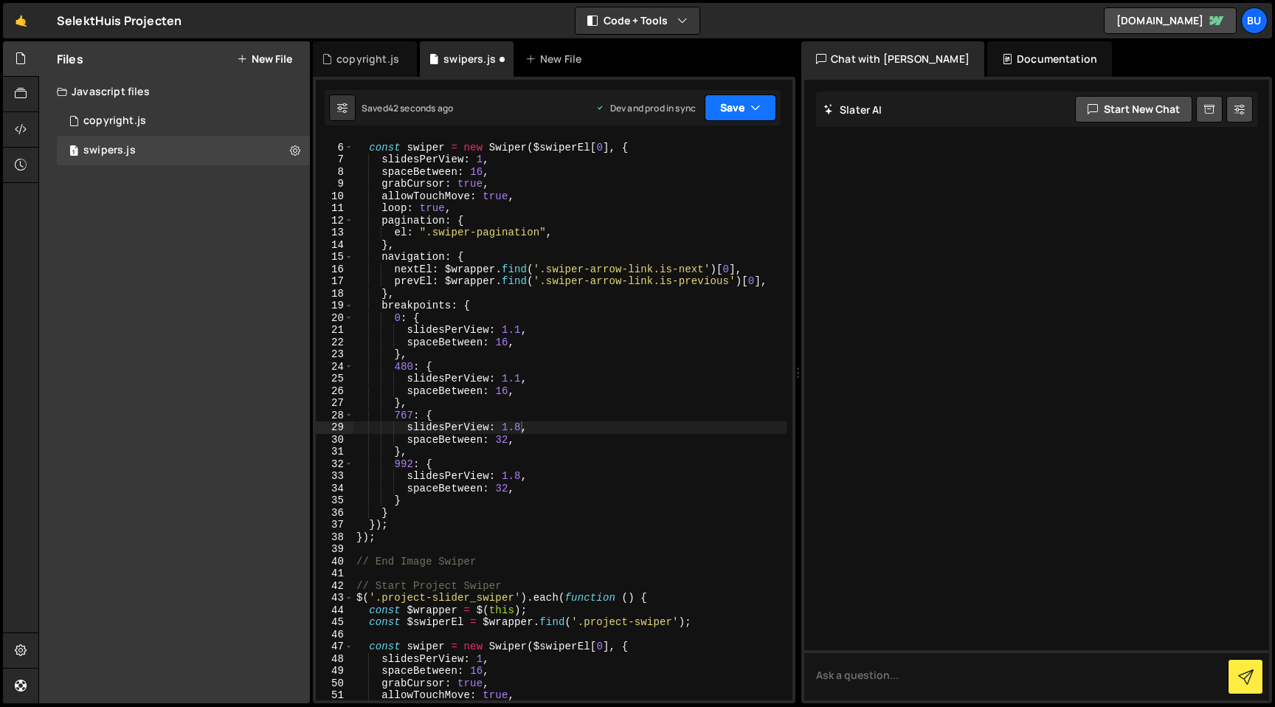
click at [744, 111] on button "Save" at bounding box center [741, 107] width 72 height 27
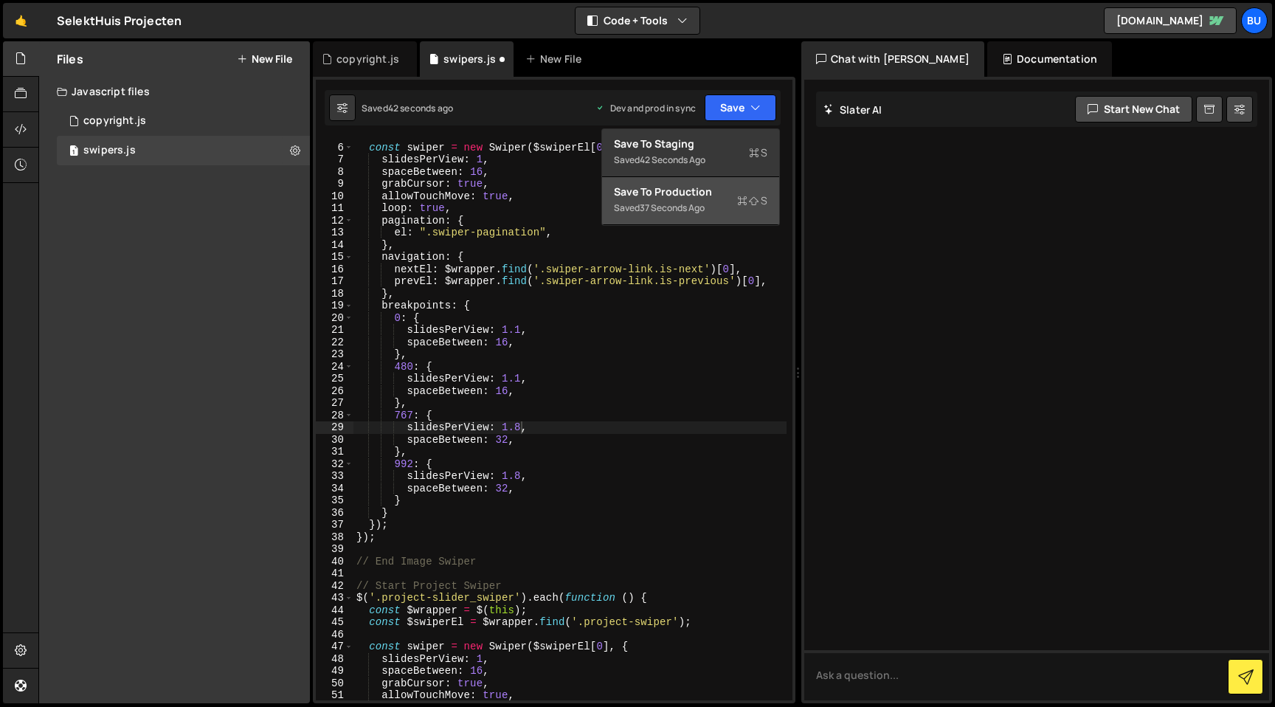
click at [713, 186] on div "Save to Production S" at bounding box center [690, 191] width 153 height 15
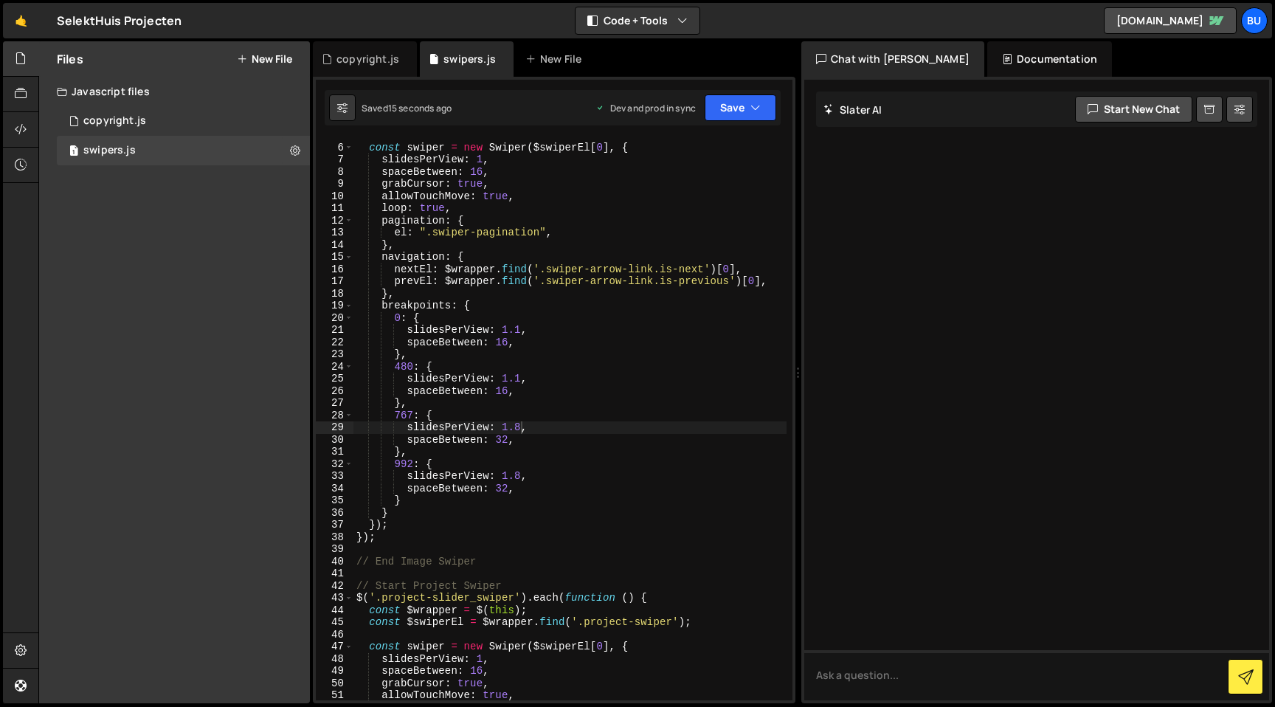
click at [522, 480] on div "const swiper = new Swiper ( $swiperEl [ 0 ] , { slidesPerView : 1 , spaceBetwee…" at bounding box center [569, 422] width 433 height 586
click at [518, 426] on div "const swiper = new Swiper ( $swiperEl [ 0 ] , { slidesPerView : 1 , spaceBetwee…" at bounding box center [569, 422] width 433 height 586
type textarea "slidesPerView: 1.3,"
click at [751, 114] on icon "button" at bounding box center [755, 107] width 10 height 15
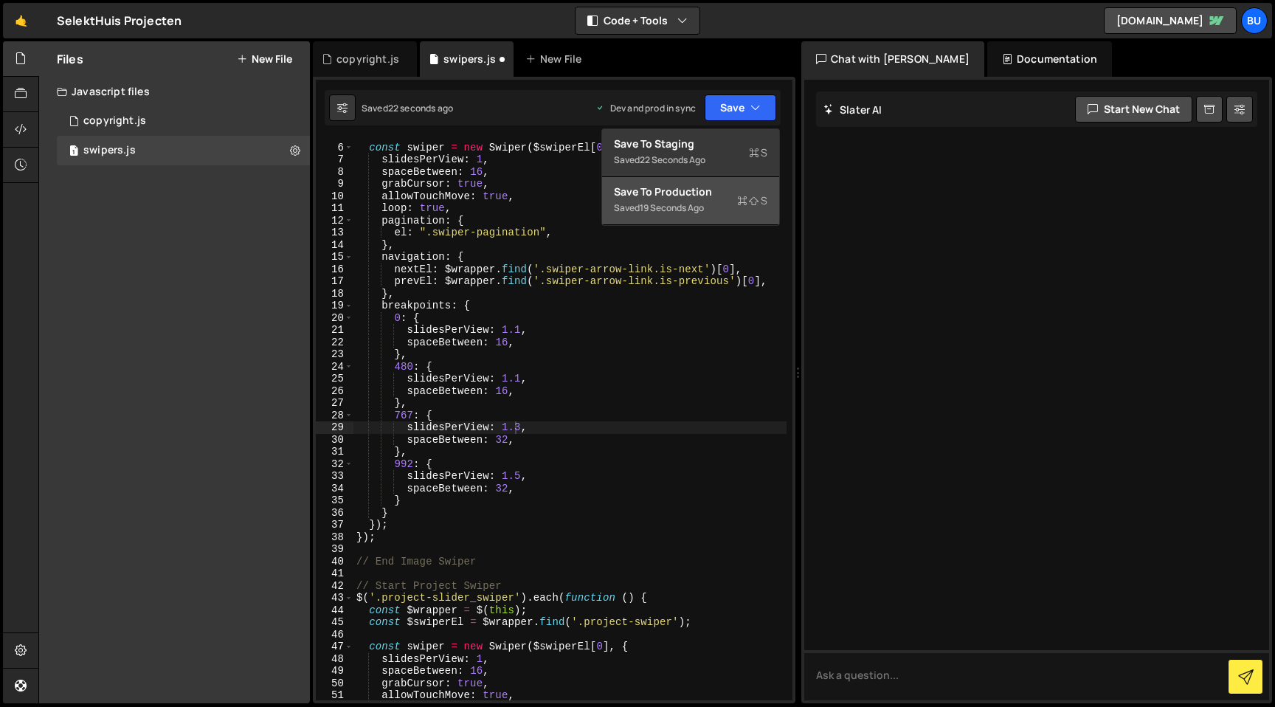
click at [685, 221] on button "Save to Production S Saved 19 seconds ago" at bounding box center [690, 201] width 177 height 48
